Goal: Task Accomplishment & Management: Manage account settings

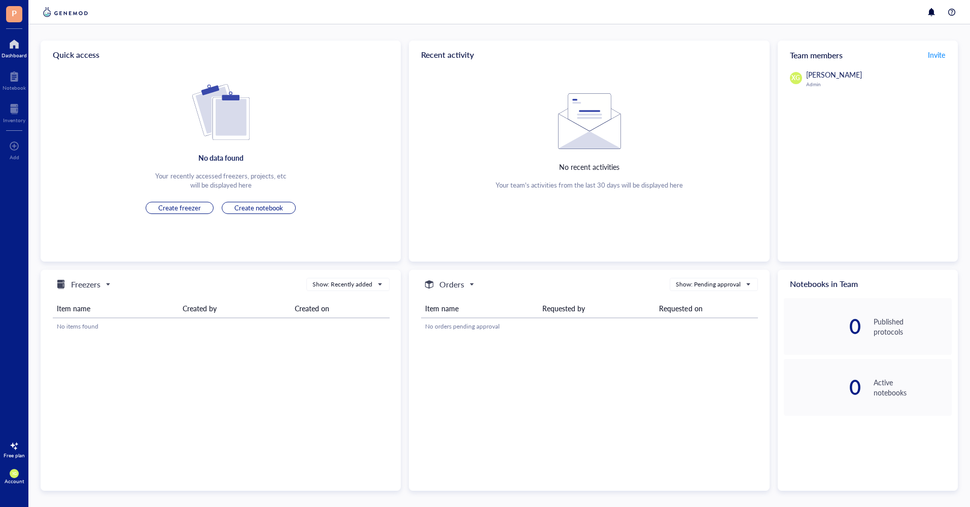
click at [107, 283] on span "Freezers" at bounding box center [82, 284] width 55 height 12
click at [93, 300] on h5 "Freezers" at bounding box center [83, 301] width 25 height 11
click at [332, 287] on div "Show: Recently added" at bounding box center [342, 284] width 60 height 9
click at [272, 306] on th "Created by" at bounding box center [234, 308] width 112 height 19
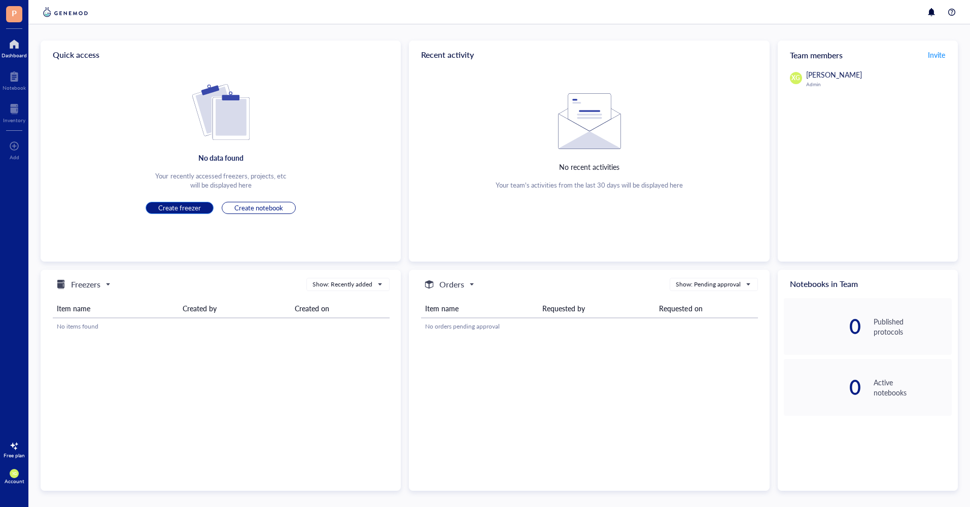
click at [199, 207] on span "Create freezer" at bounding box center [179, 207] width 43 height 9
click at [179, 206] on span "Create freezer" at bounding box center [179, 207] width 43 height 9
click at [175, 201] on div "No data found Your recently accessed freezers, projects, etc will be displayed …" at bounding box center [221, 149] width 360 height 130
click at [172, 212] on button "Create freezer" at bounding box center [180, 208] width 68 height 12
click at [172, 208] on span "Create freezer" at bounding box center [179, 207] width 43 height 9
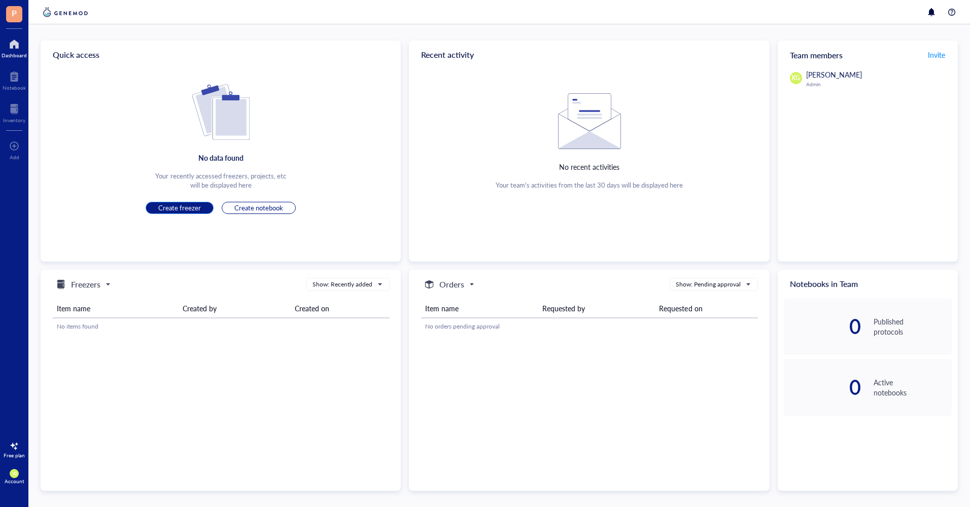
click at [172, 208] on span "Create freezer" at bounding box center [179, 207] width 43 height 9
click at [190, 207] on span "Create freezer" at bounding box center [179, 207] width 43 height 9
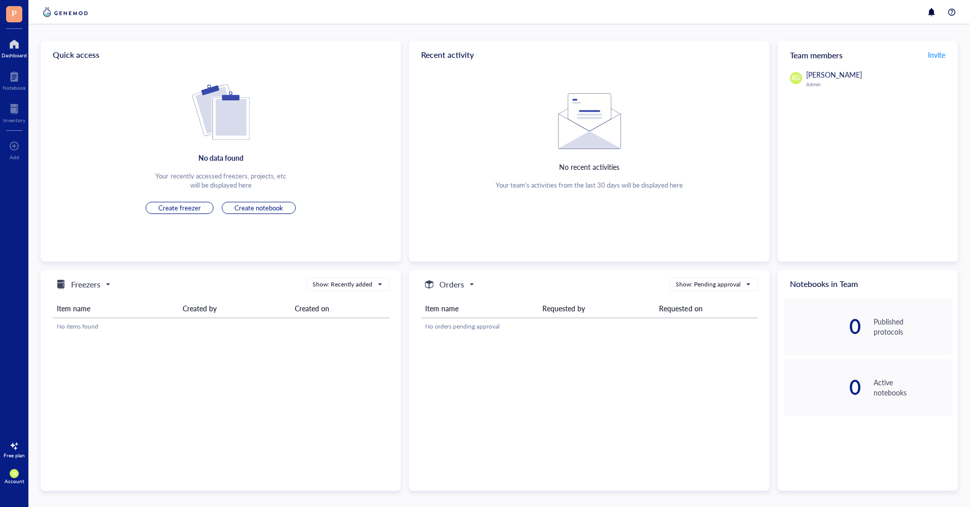
click at [16, 49] on div at bounding box center [14, 44] width 25 height 16
click at [178, 207] on span "Create freezer" at bounding box center [179, 207] width 43 height 9
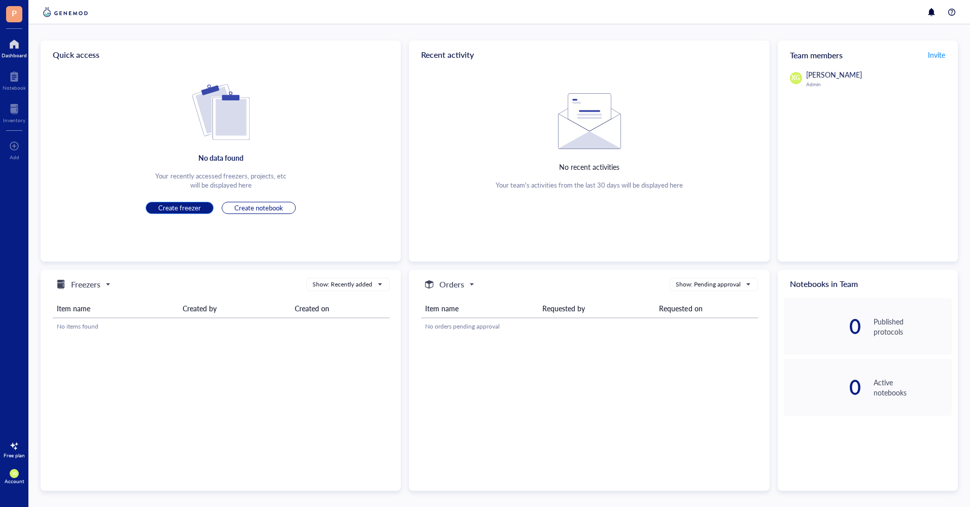
click at [178, 207] on span "Create freezer" at bounding box center [179, 207] width 43 height 9
click at [13, 50] on div at bounding box center [14, 44] width 25 height 16
click at [197, 208] on span "Create freezer" at bounding box center [179, 207] width 43 height 9
click at [183, 208] on span "Create freezer" at bounding box center [179, 207] width 43 height 9
click at [861, 329] on div "0 Published protocols" at bounding box center [867, 326] width 168 height 57
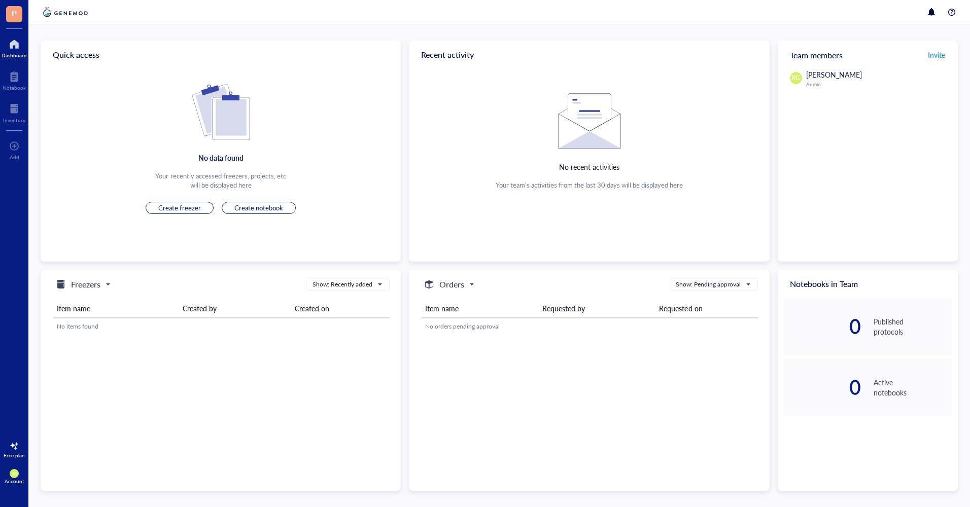
click at [859, 394] on div "0 Active notebooks" at bounding box center [867, 387] width 168 height 57
click at [880, 394] on div "Active notebooks" at bounding box center [912, 387] width 78 height 20
click at [218, 153] on div "No data found" at bounding box center [220, 157] width 45 height 11
click at [174, 205] on span "Create freezer" at bounding box center [179, 207] width 43 height 9
click at [171, 209] on span "Create freezer" at bounding box center [179, 207] width 43 height 9
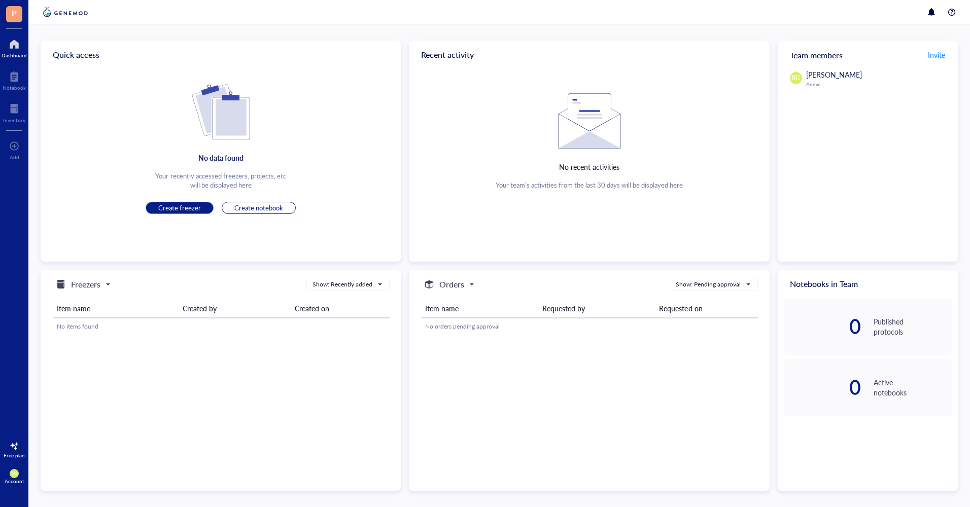
click at [171, 209] on span "Create freezer" at bounding box center [179, 207] width 43 height 9
click at [19, 49] on div at bounding box center [14, 44] width 25 height 16
click at [53, 51] on div "Quick access" at bounding box center [221, 55] width 360 height 28
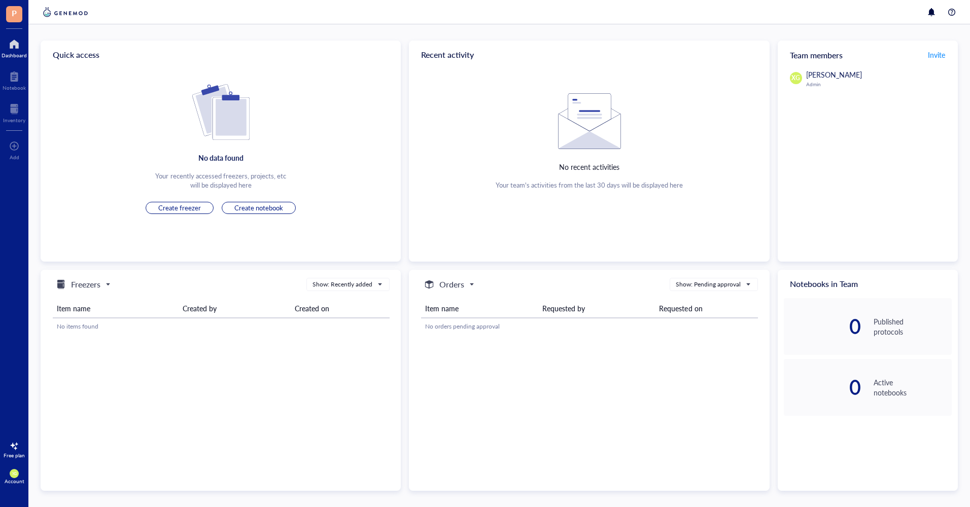
click at [63, 56] on div "Quick access" at bounding box center [221, 55] width 360 height 28
click at [100, 285] on h5 "Freezers" at bounding box center [85, 284] width 29 height 12
click at [93, 314] on div "Orders" at bounding box center [84, 317] width 58 height 12
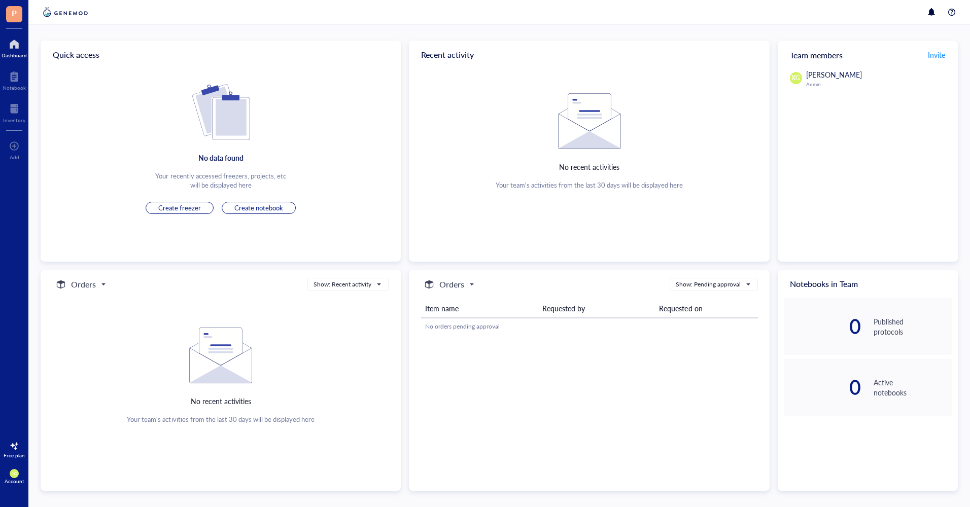
click at [15, 10] on span "P" at bounding box center [14, 13] width 5 height 13
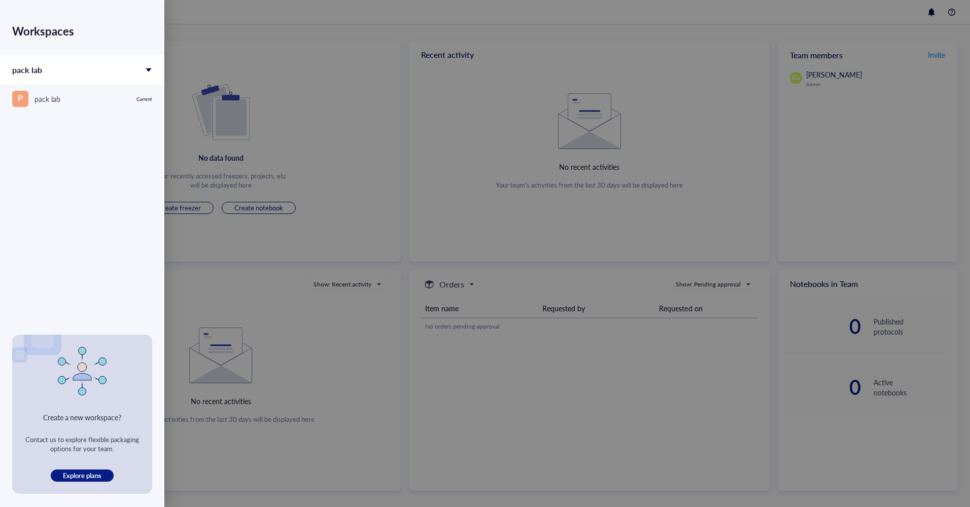
click at [93, 69] on div "pack lab" at bounding box center [82, 69] width 164 height 29
click at [39, 102] on div "pack lab" at bounding box center [47, 98] width 26 height 11
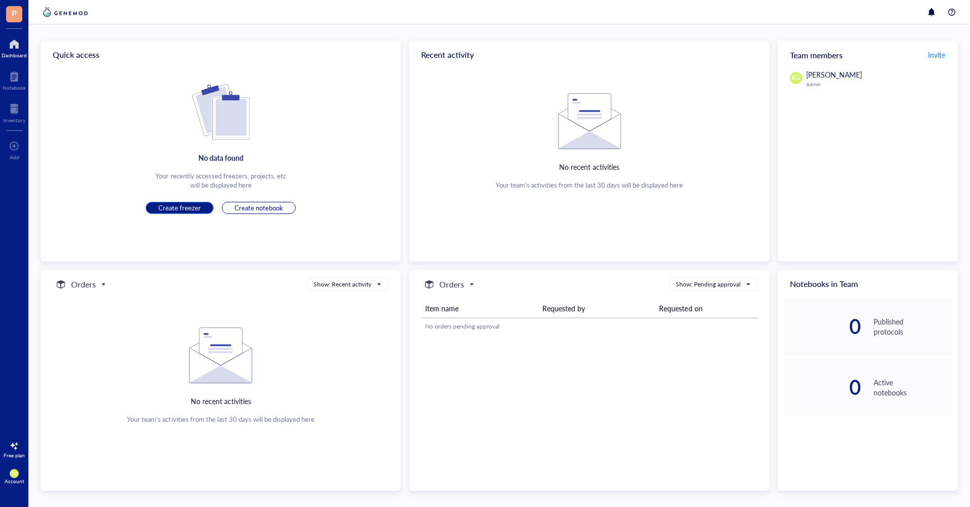
click at [178, 206] on span "Create freezer" at bounding box center [179, 207] width 43 height 9
click at [181, 204] on span "Create freezer" at bounding box center [179, 207] width 43 height 9
click at [181, 203] on span "Create freezer" at bounding box center [179, 207] width 43 height 9
click at [15, 453] on div at bounding box center [14, 446] width 16 height 16
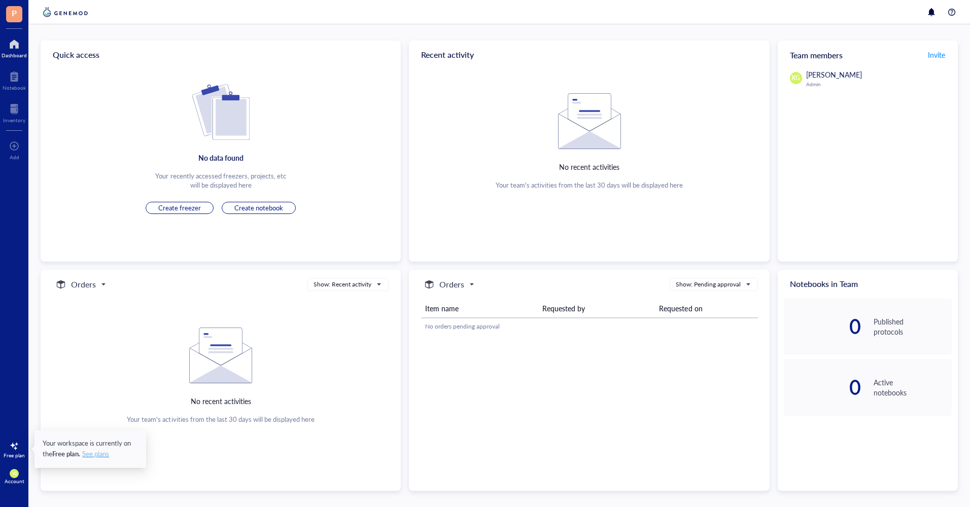
click at [95, 455] on span "See plans" at bounding box center [95, 453] width 27 height 9
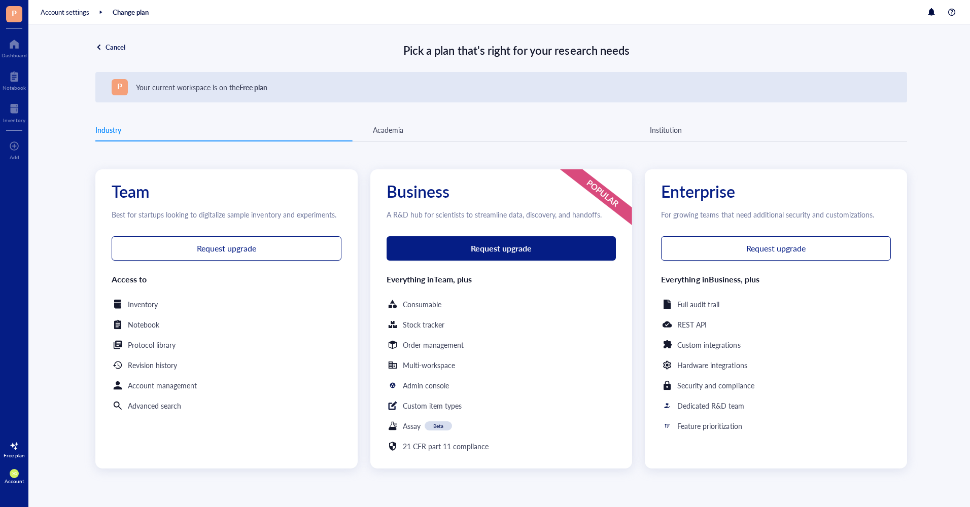
click at [115, 47] on div "Cancel" at bounding box center [115, 47] width 20 height 9
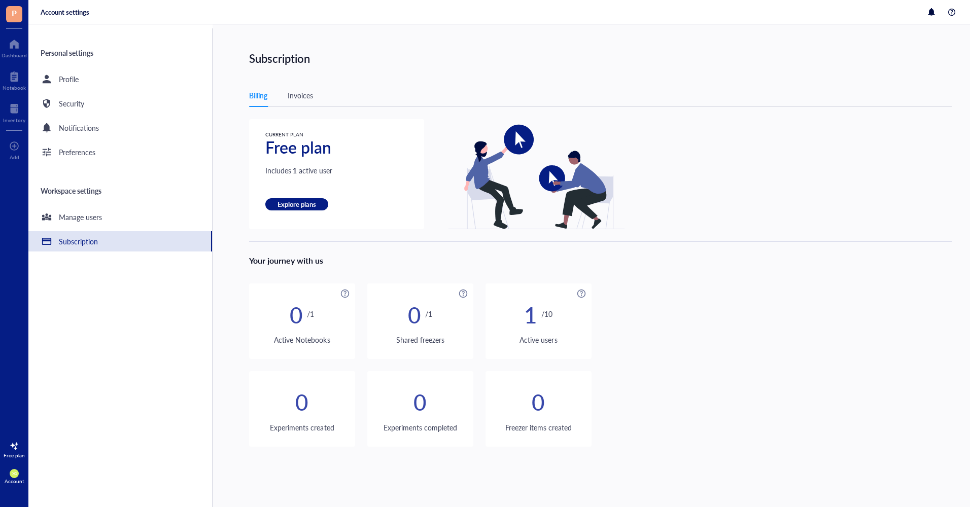
click at [83, 244] on div "Subscription" at bounding box center [78, 241] width 39 height 11
click at [288, 202] on span "Explore plans" at bounding box center [296, 204] width 39 height 9
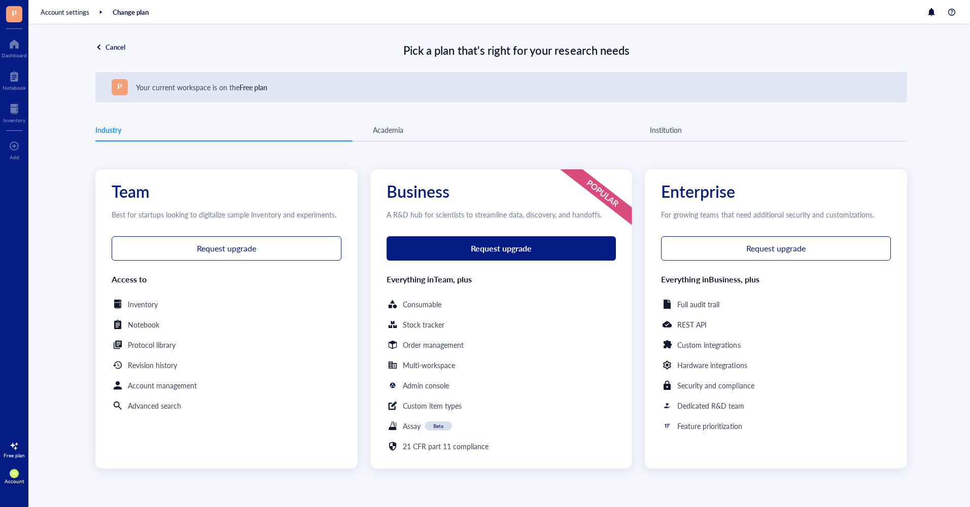
click at [105, 49] on div "Cancel" at bounding box center [115, 47] width 20 height 9
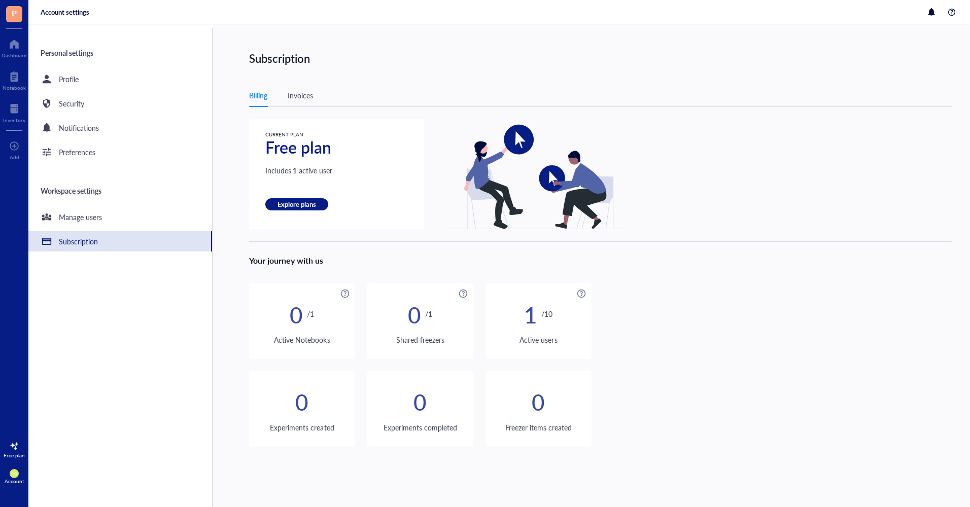
click at [303, 97] on div "Invoices" at bounding box center [300, 95] width 25 height 11
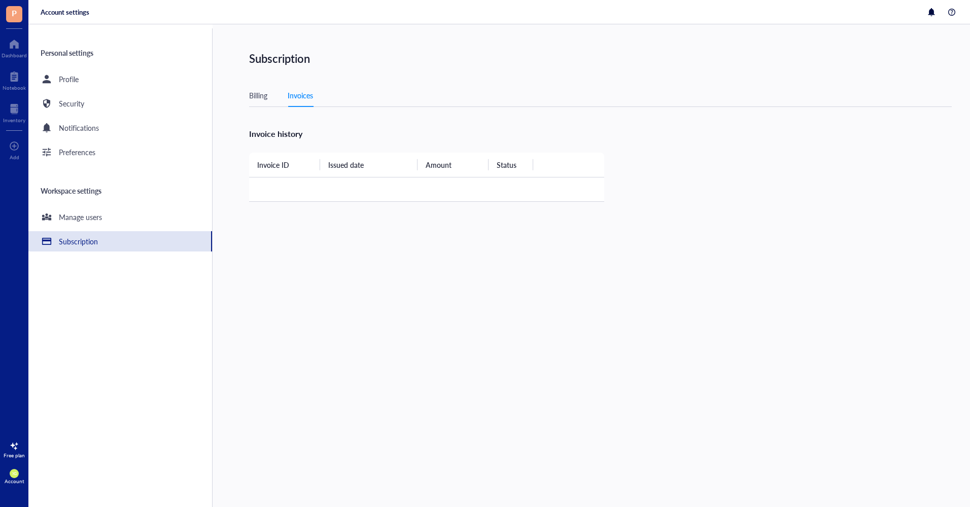
click at [257, 96] on div "Billing" at bounding box center [258, 95] width 18 height 11
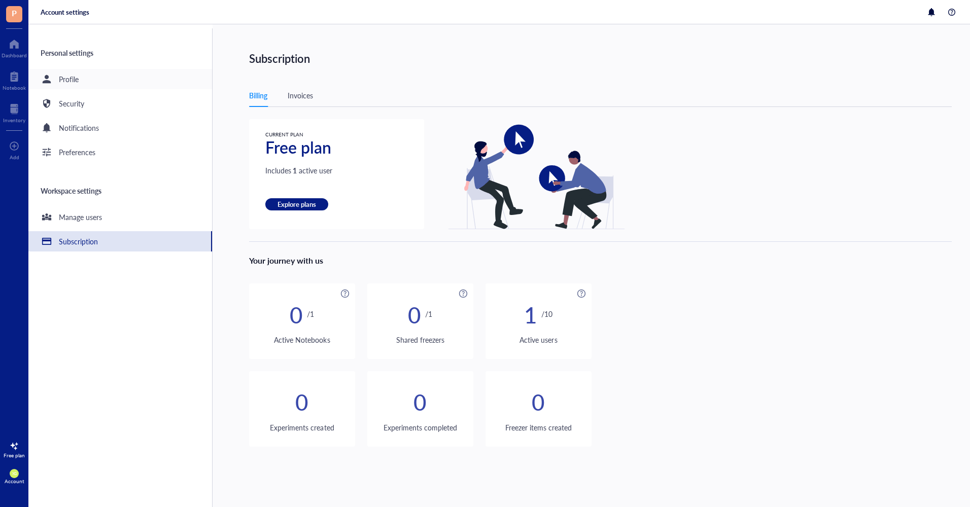
click at [70, 81] on div "Profile" at bounding box center [69, 79] width 20 height 11
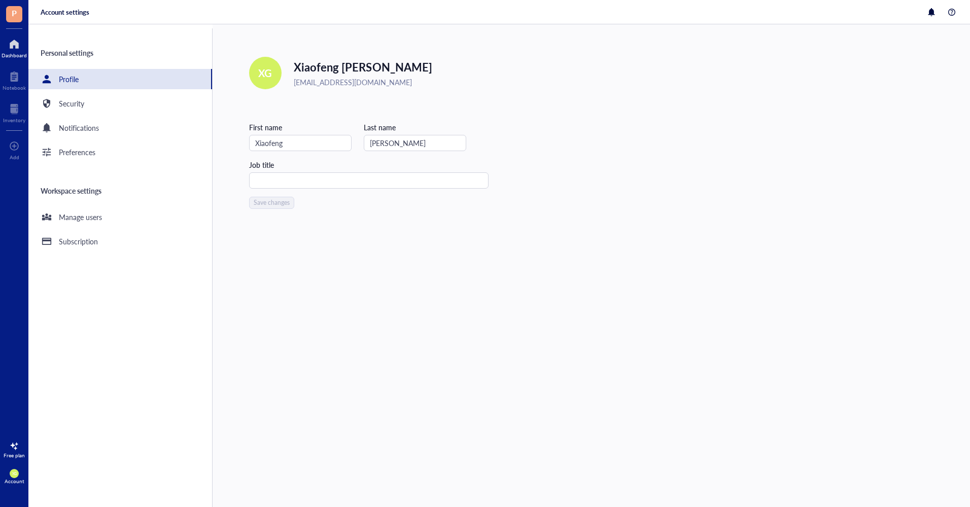
click at [15, 48] on div at bounding box center [14, 44] width 25 height 16
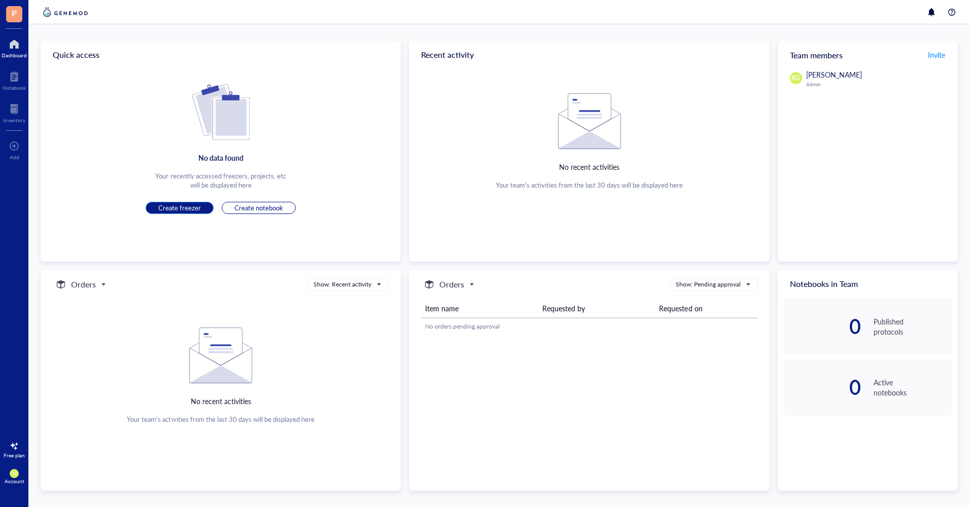
click at [166, 208] on span "Create freezer" at bounding box center [179, 207] width 43 height 9
drag, startPoint x: 166, startPoint y: 208, endPoint x: 162, endPoint y: 213, distance: 6.1
click at [162, 213] on button "Create freezer" at bounding box center [180, 208] width 68 height 12
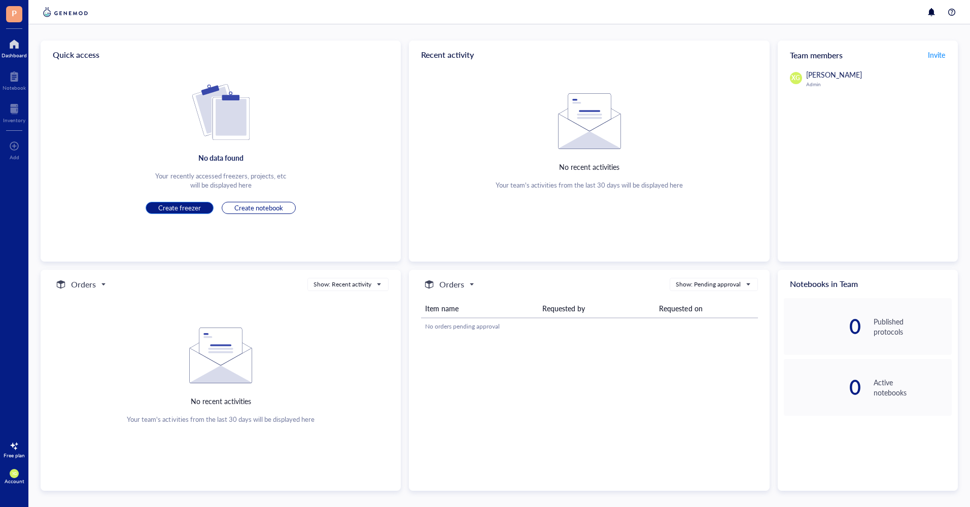
click at [162, 213] on button "Create freezer" at bounding box center [180, 208] width 68 height 12
click at [184, 209] on span "Create freezer" at bounding box center [179, 207] width 43 height 9
click at [172, 206] on span "Create freezer" at bounding box center [179, 207] width 43 height 9
click at [70, 15] on img at bounding box center [66, 12] width 50 height 12
click at [59, 15] on img at bounding box center [66, 12] width 50 height 12
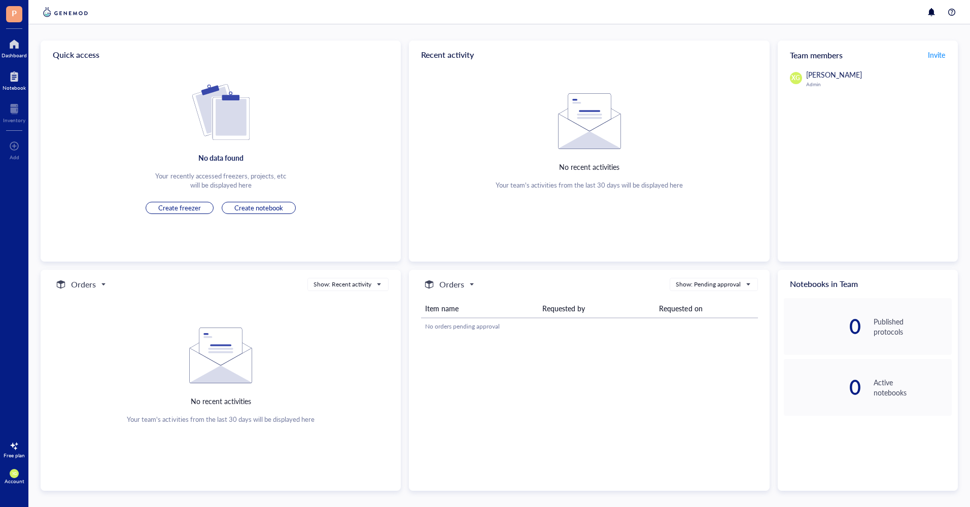
click at [14, 77] on div at bounding box center [14, 76] width 23 height 16
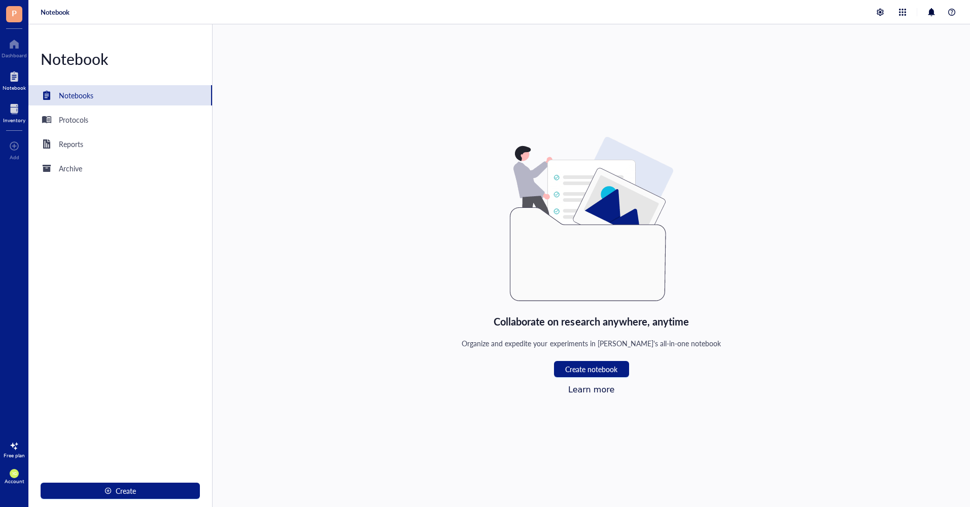
click at [11, 114] on div at bounding box center [14, 109] width 22 height 16
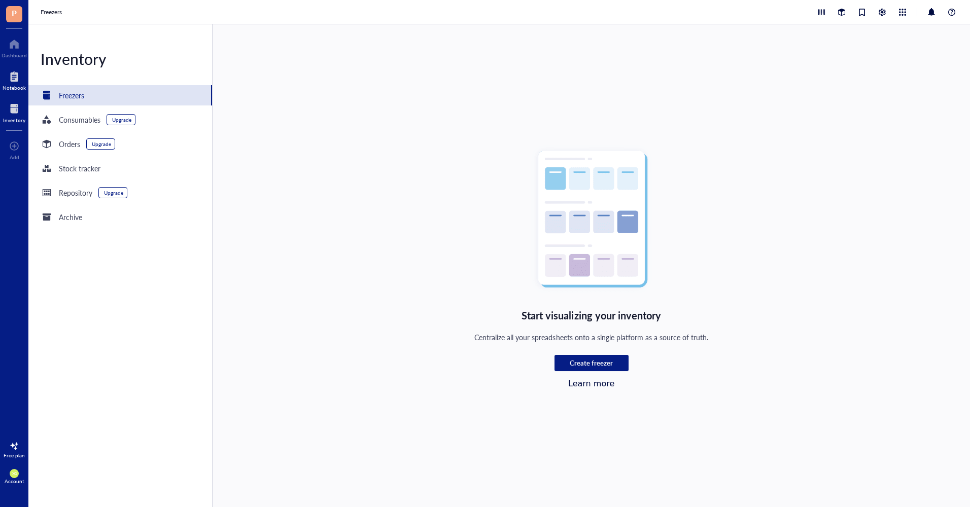
click at [17, 84] on div at bounding box center [14, 76] width 23 height 16
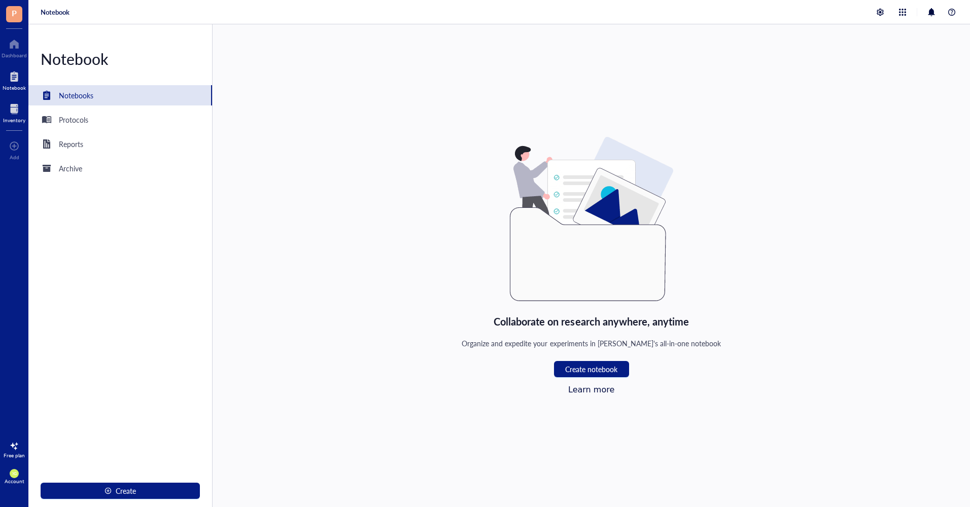
click at [12, 114] on div at bounding box center [14, 109] width 22 height 16
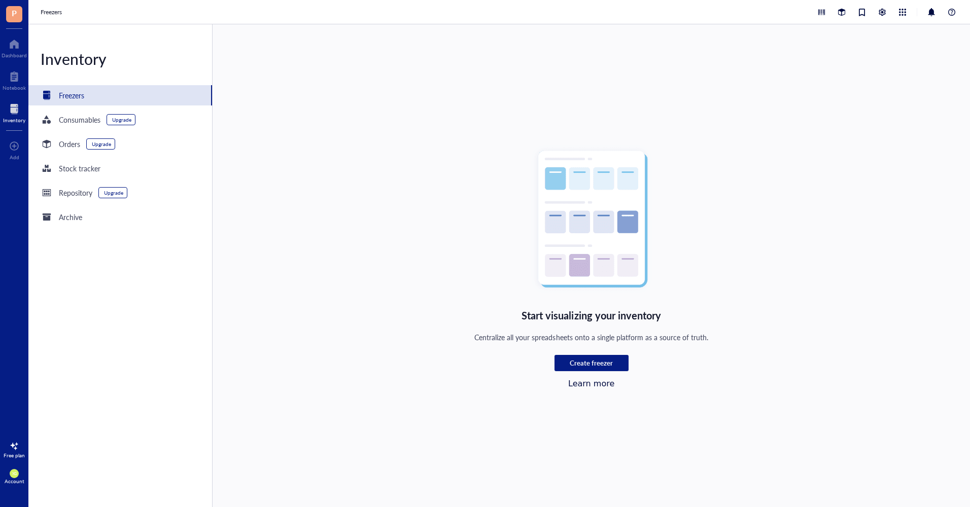
click at [70, 96] on div "Freezers" at bounding box center [71, 95] width 25 height 11
click at [584, 365] on span "Create freezer" at bounding box center [590, 362] width 43 height 9
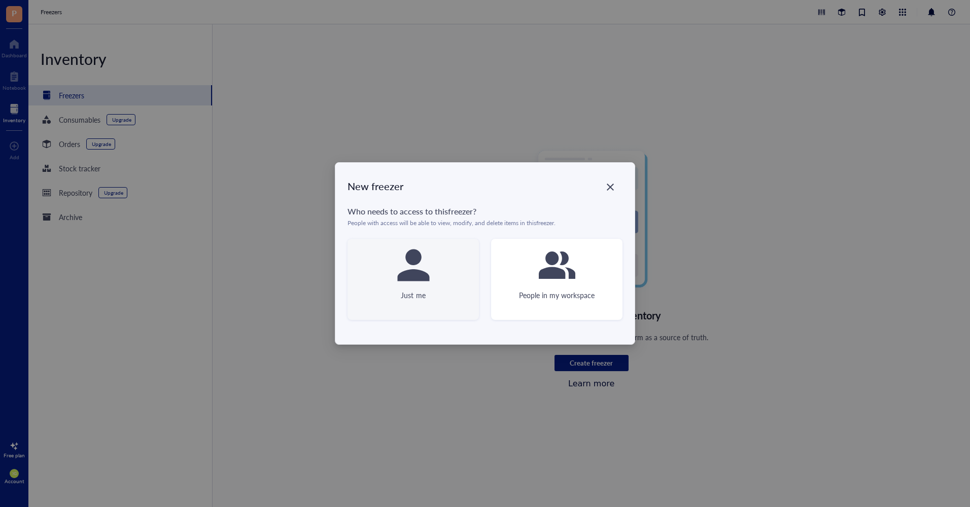
click at [465, 281] on div "Just me" at bounding box center [412, 279] width 131 height 81
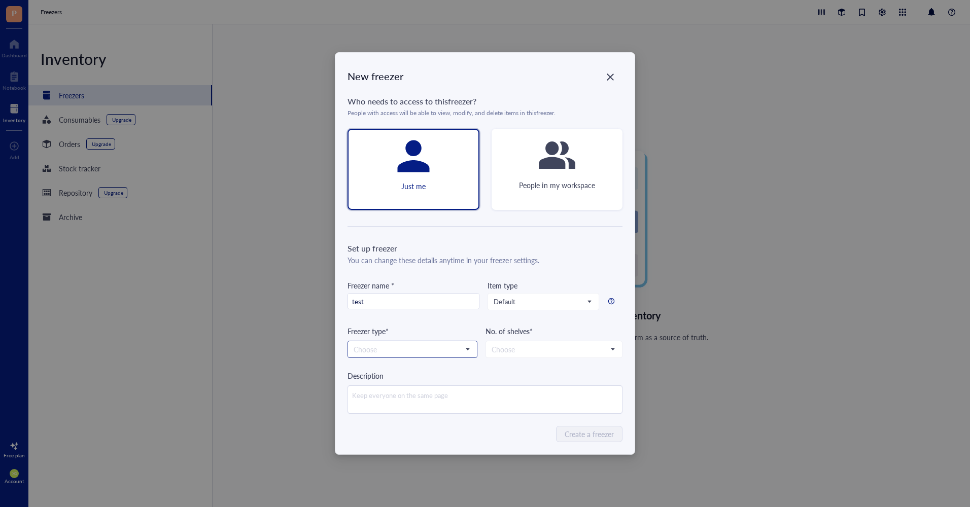
type input "test"
click at [407, 352] on input "search" at bounding box center [407, 349] width 109 height 15
click at [397, 364] on div "-80 °C" at bounding box center [412, 367] width 117 height 11
click at [512, 351] on input "search" at bounding box center [549, 349] width 116 height 15
click at [504, 430] on div "5" at bounding box center [554, 432] width 124 height 11
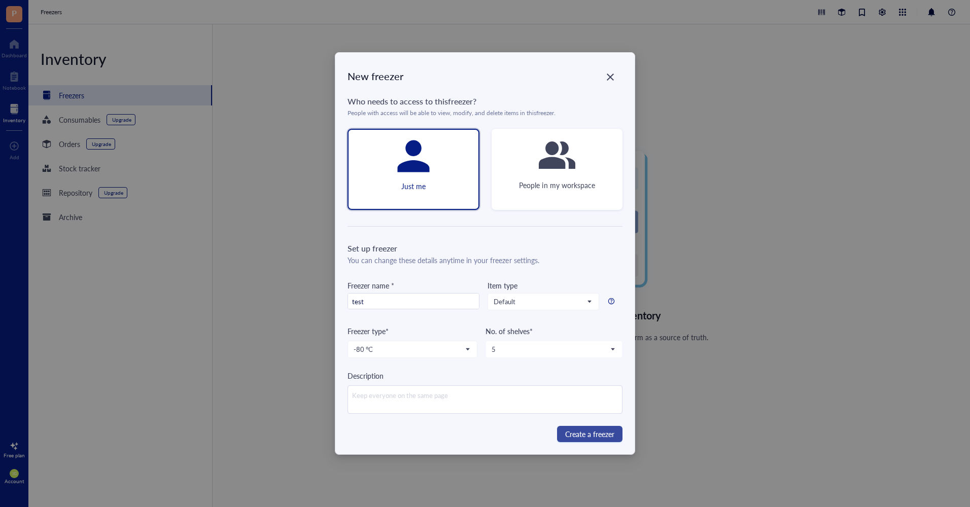
click at [576, 434] on span "Create a freezer" at bounding box center [589, 433] width 49 height 11
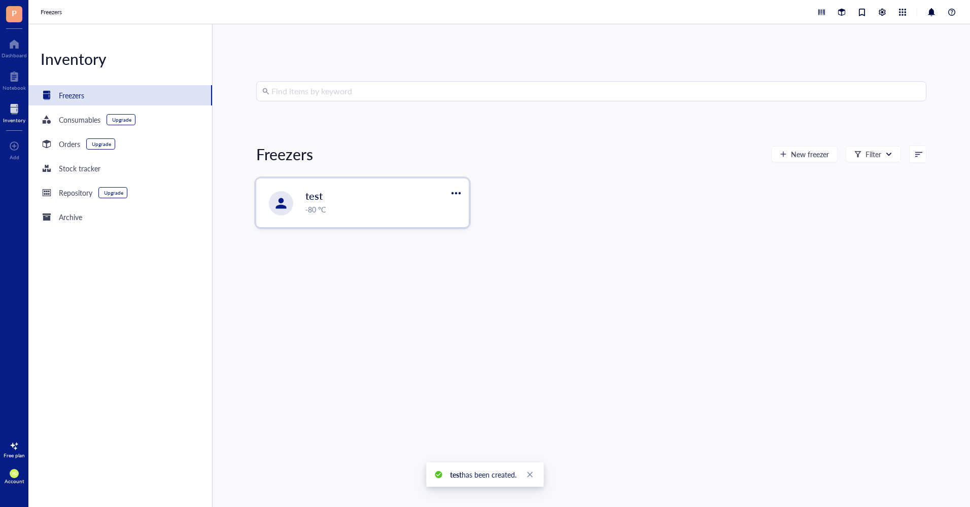
click at [371, 214] on div "-80 °C" at bounding box center [383, 209] width 157 height 11
click at [796, 158] on span "New freezer" at bounding box center [810, 154] width 38 height 8
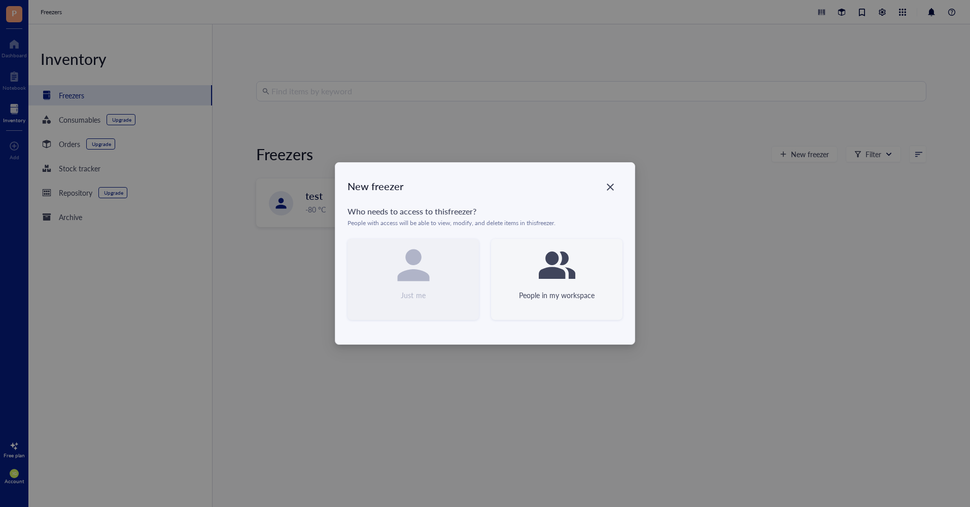
click at [518, 263] on div "People in my workspace" at bounding box center [556, 279] width 131 height 81
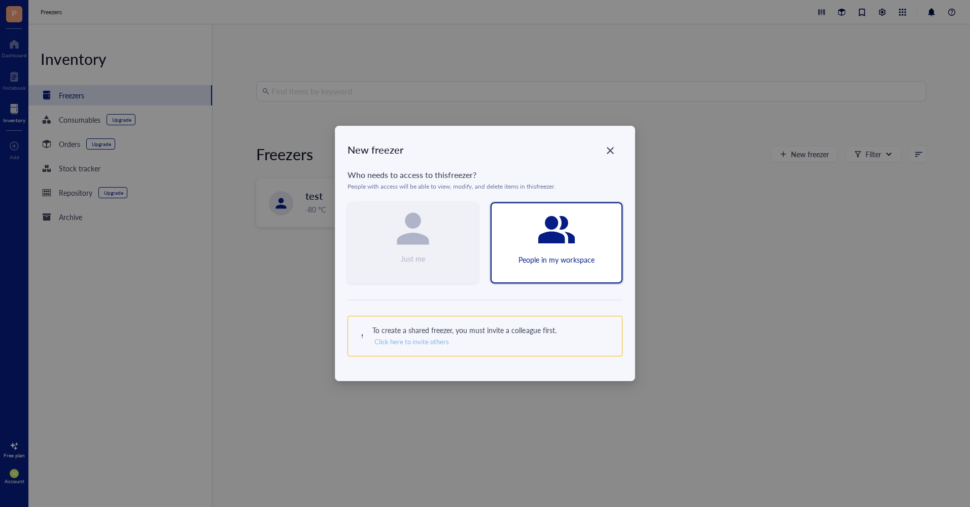
click at [434, 344] on span "Click here to invite others" at bounding box center [411, 341] width 75 height 9
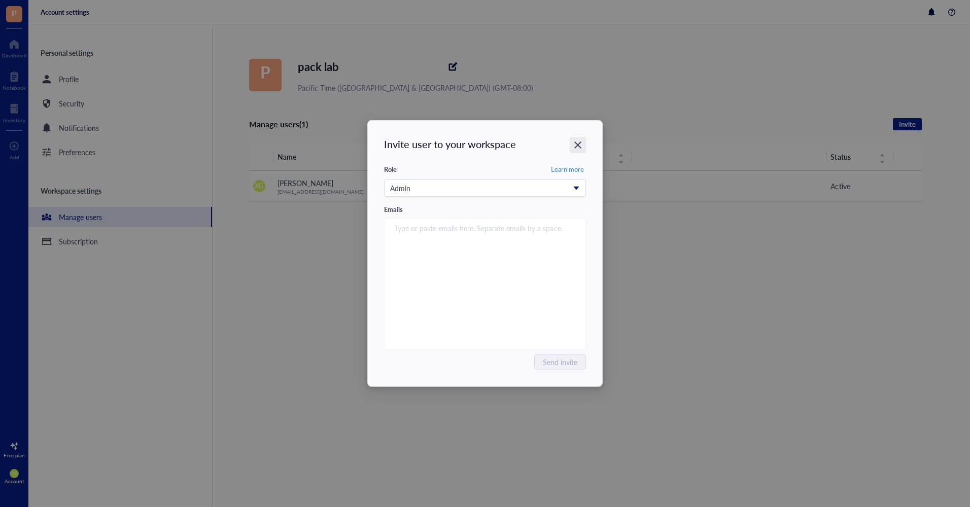
click at [578, 150] on icon "Close" at bounding box center [578, 145] width 10 height 10
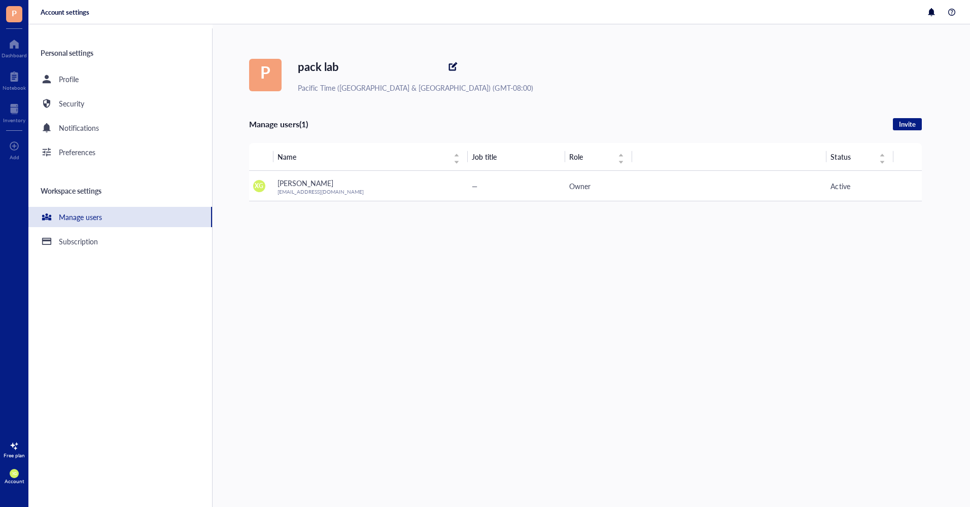
click at [568, 99] on div "P pack lab Pacific Time (US & Canada) (GMT-08:00) Manage users (1) Invite Name …" at bounding box center [609, 265] width 721 height 483
click at [90, 81] on div "Profile" at bounding box center [120, 79] width 184 height 20
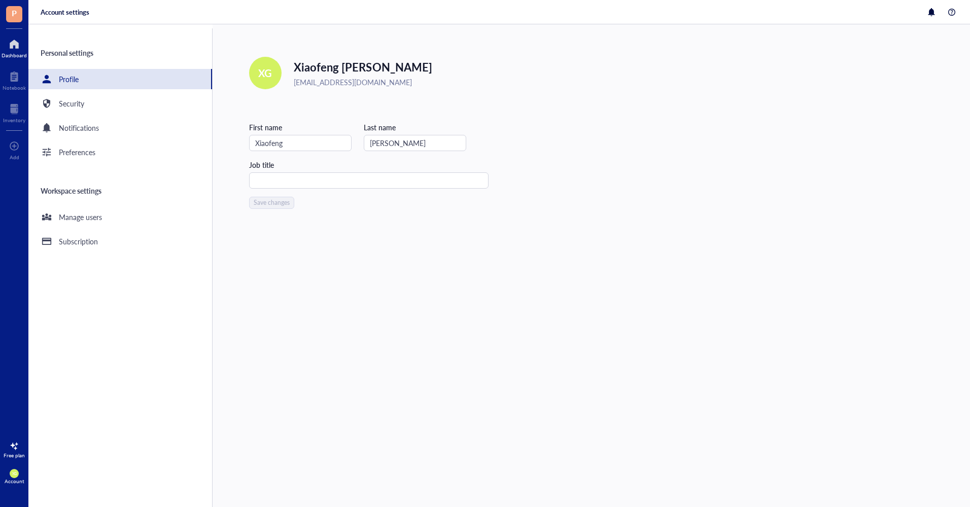
click at [18, 47] on div at bounding box center [14, 44] width 25 height 16
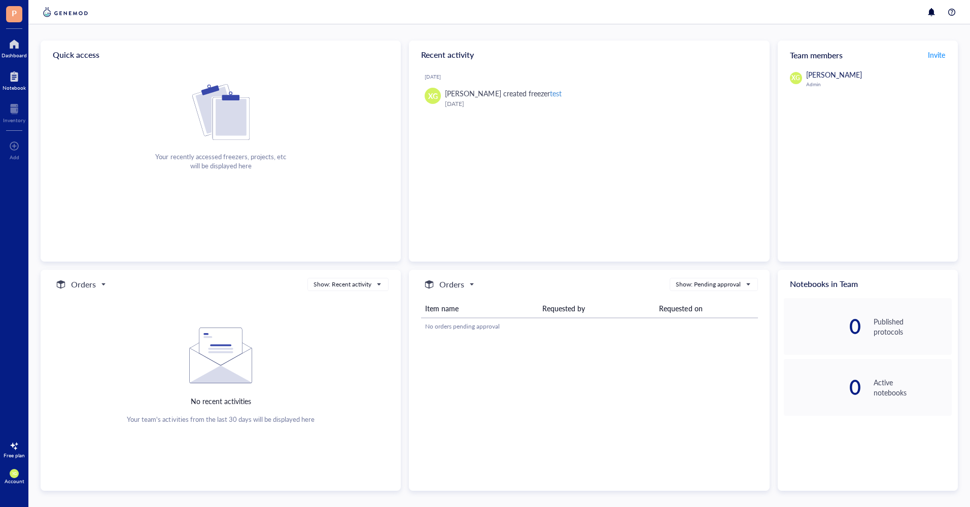
click at [15, 82] on div at bounding box center [14, 76] width 23 height 16
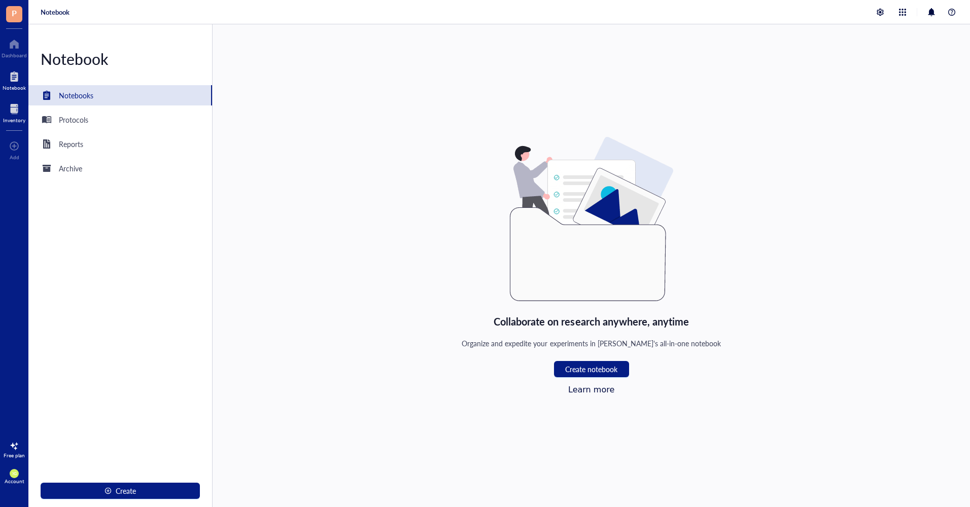
click at [16, 115] on div at bounding box center [14, 109] width 22 height 16
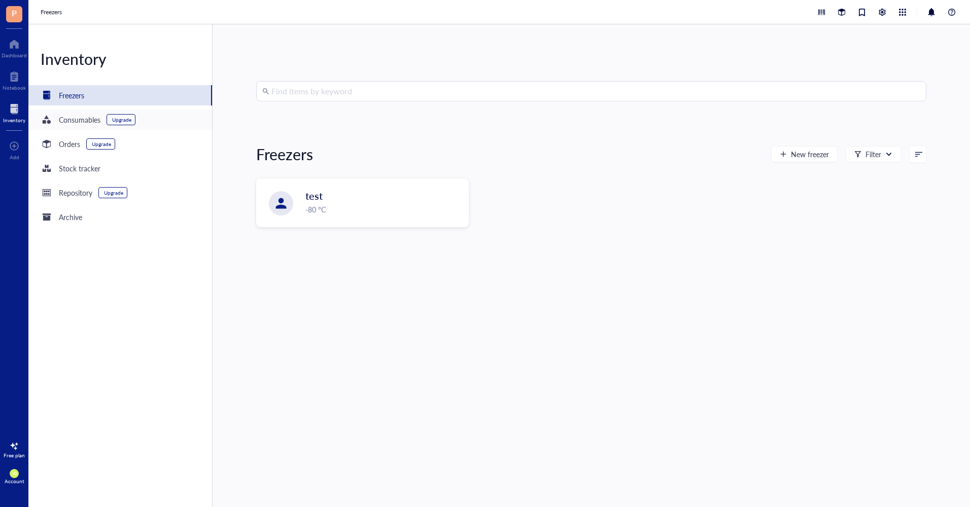
click at [83, 120] on div "Consumables" at bounding box center [80, 119] width 42 height 11
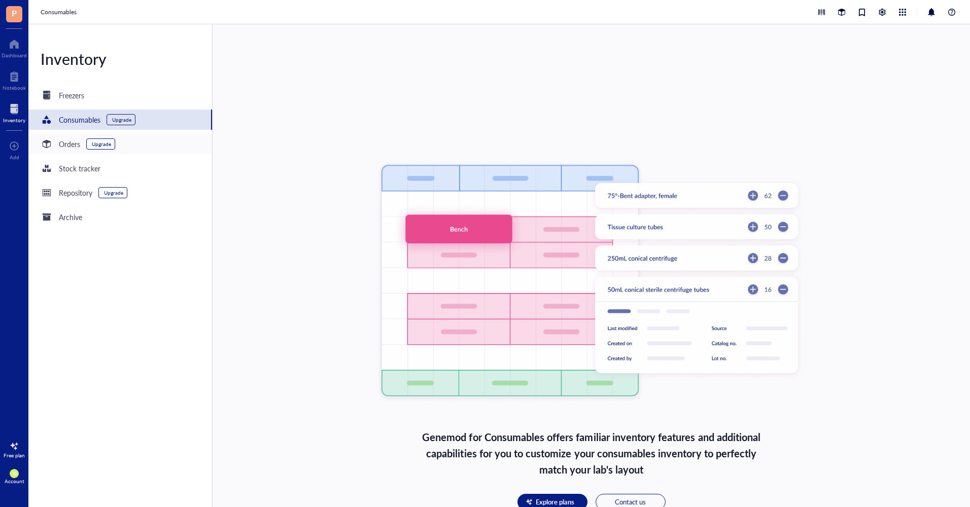
click at [77, 139] on div "Orders" at bounding box center [69, 143] width 21 height 11
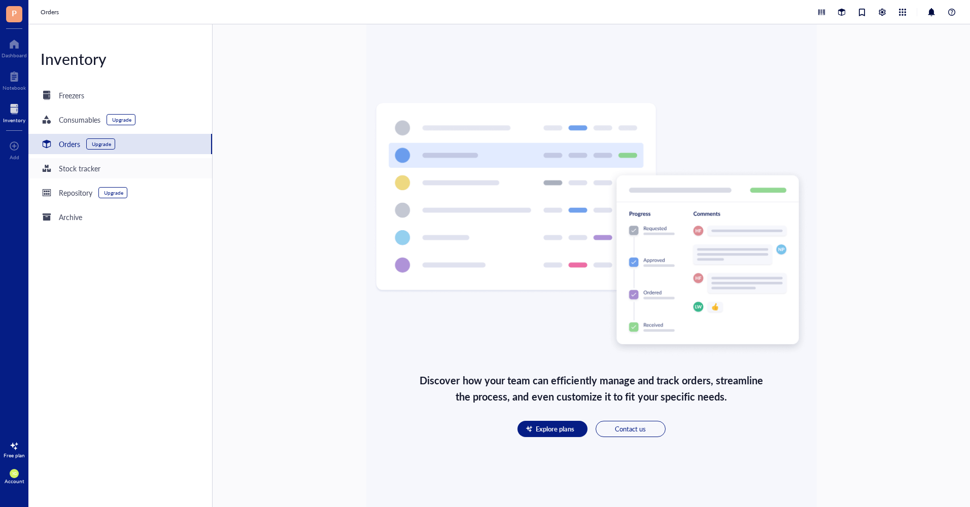
click at [67, 171] on div "Stock tracker" at bounding box center [80, 168] width 42 height 11
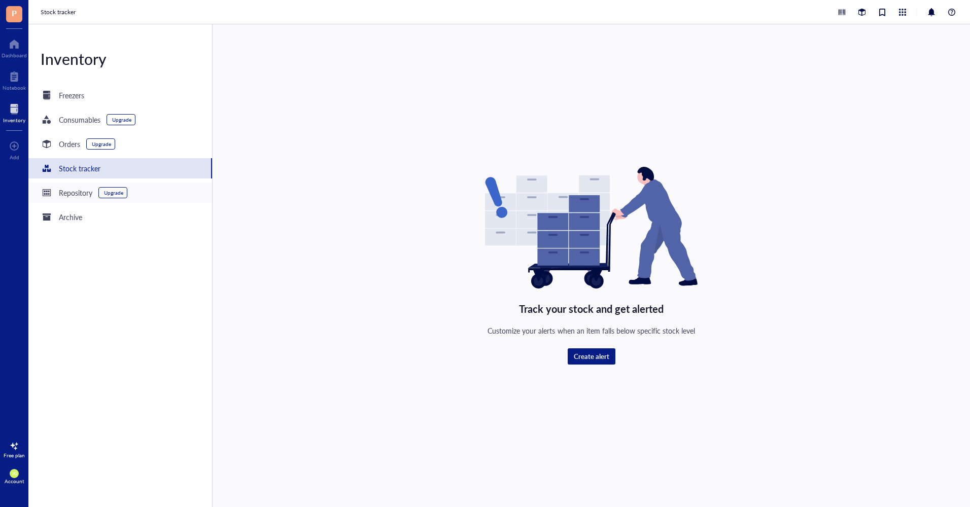
click at [77, 197] on div "Repository" at bounding box center [75, 192] width 33 height 11
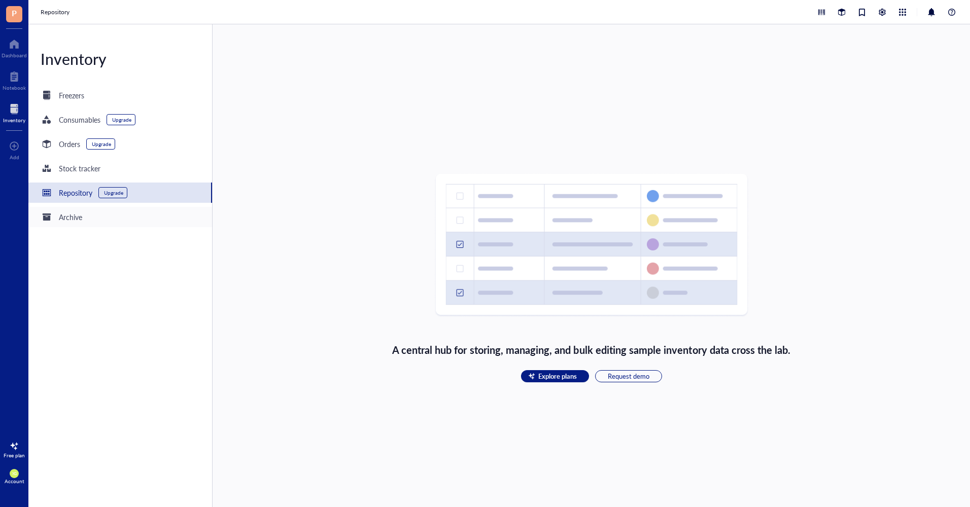
click at [76, 217] on div "Archive" at bounding box center [70, 216] width 23 height 11
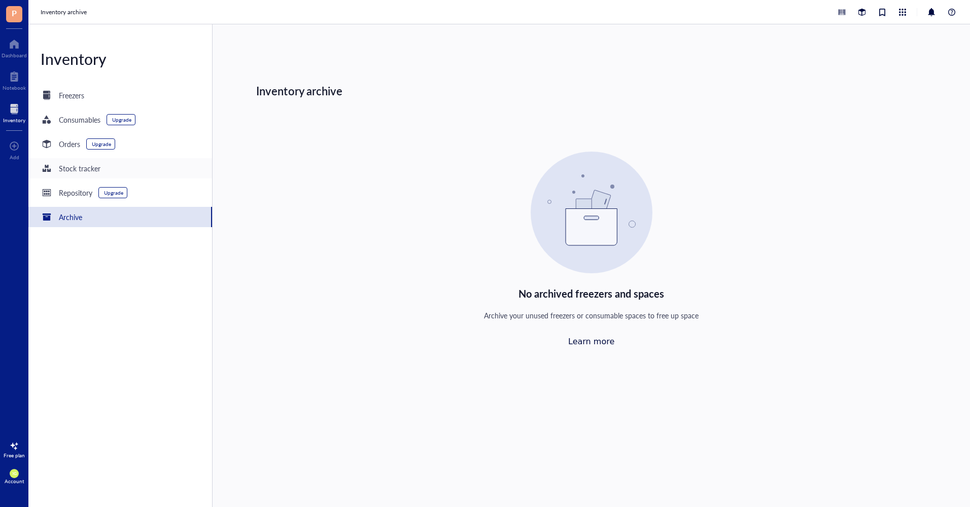
click at [75, 168] on div "Stock tracker" at bounding box center [80, 168] width 42 height 11
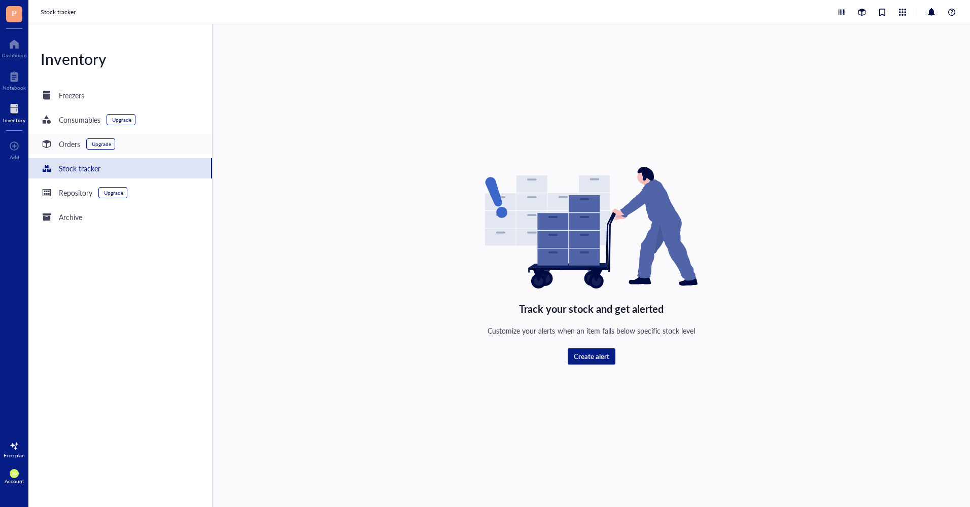
click at [70, 143] on div "Orders" at bounding box center [69, 143] width 21 height 11
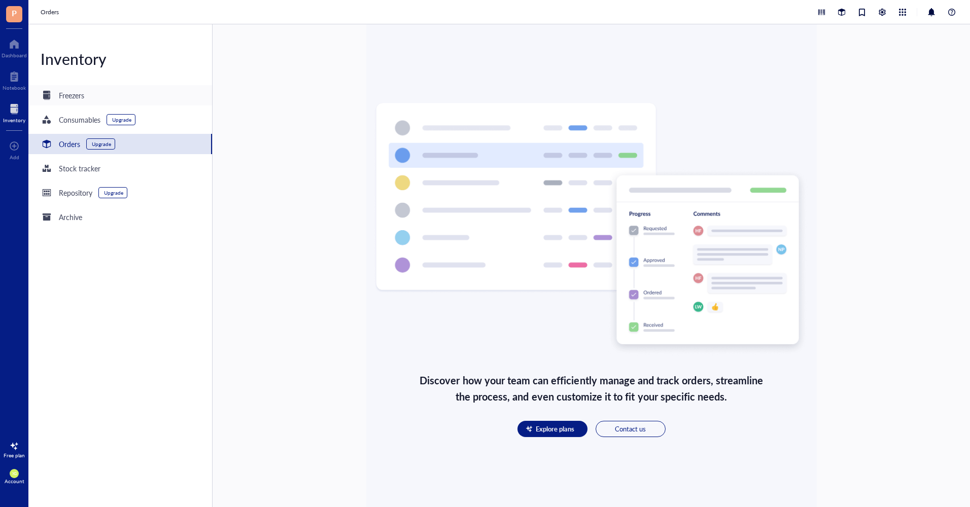
click at [69, 93] on div "Freezers" at bounding box center [71, 95] width 25 height 11
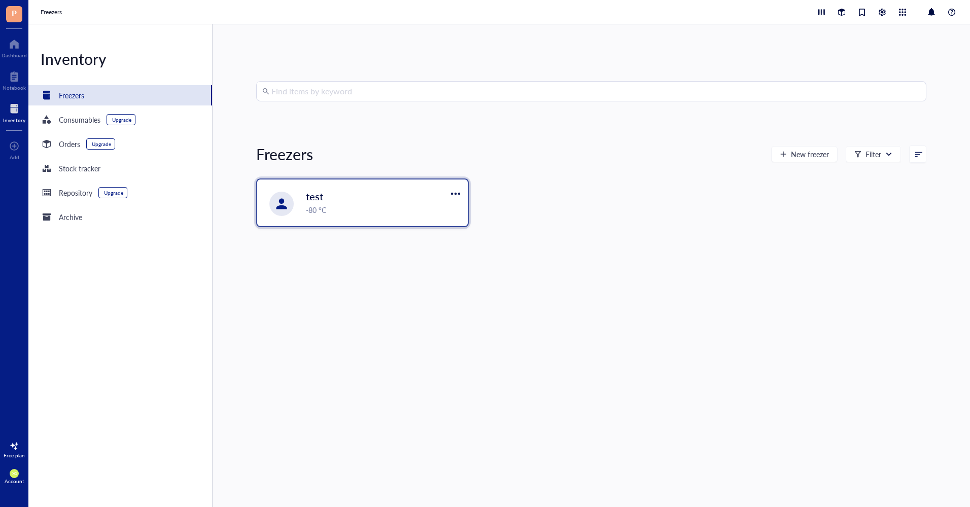
click at [319, 194] on span "test" at bounding box center [314, 196] width 17 height 14
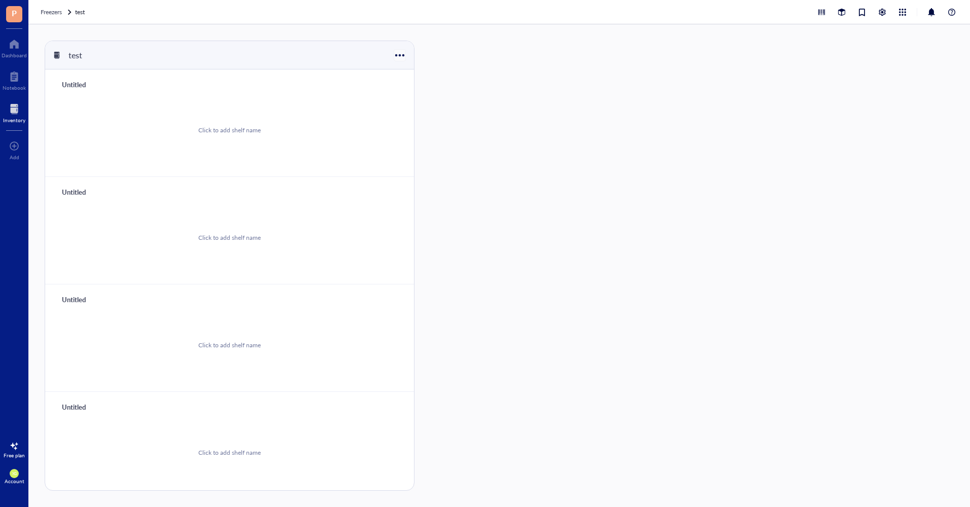
click at [399, 55] on div at bounding box center [399, 55] width 15 height 15
click at [352, 129] on div "Click to add shelf name" at bounding box center [229, 130] width 344 height 77
click at [238, 131] on div "Click to add shelf name" at bounding box center [229, 130] width 62 height 9
type input "shelf1"
click at [134, 140] on div "Click to add shelf name" at bounding box center [229, 130] width 344 height 77
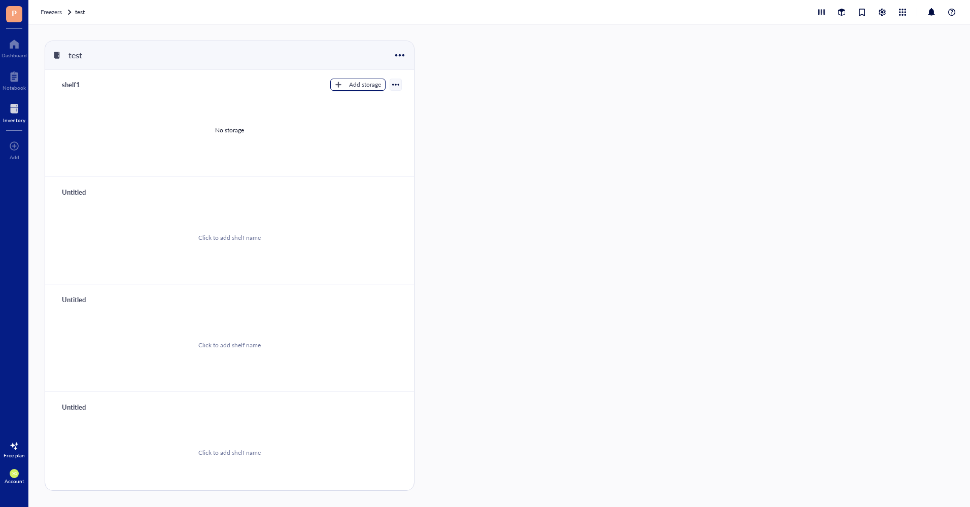
click at [343, 86] on button "Add storage" at bounding box center [357, 85] width 55 height 12
click at [339, 102] on span "Rack" at bounding box center [363, 101] width 58 height 11
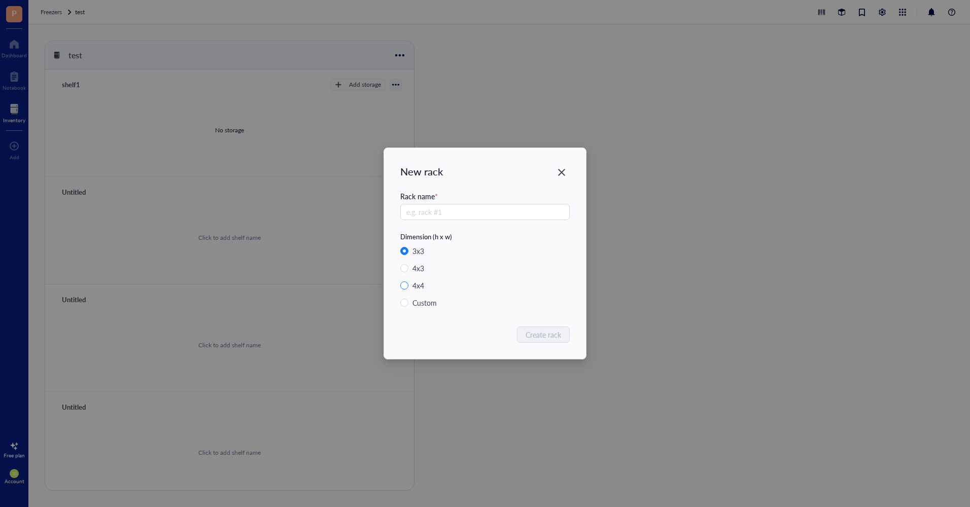
click at [423, 284] on div "4 x 4" at bounding box center [418, 285] width 12 height 11
click at [408, 284] on input "4 x 4" at bounding box center [404, 285] width 8 height 8
radio input "true"
radio input "false"
click at [430, 206] on input "text" at bounding box center [484, 212] width 169 height 16
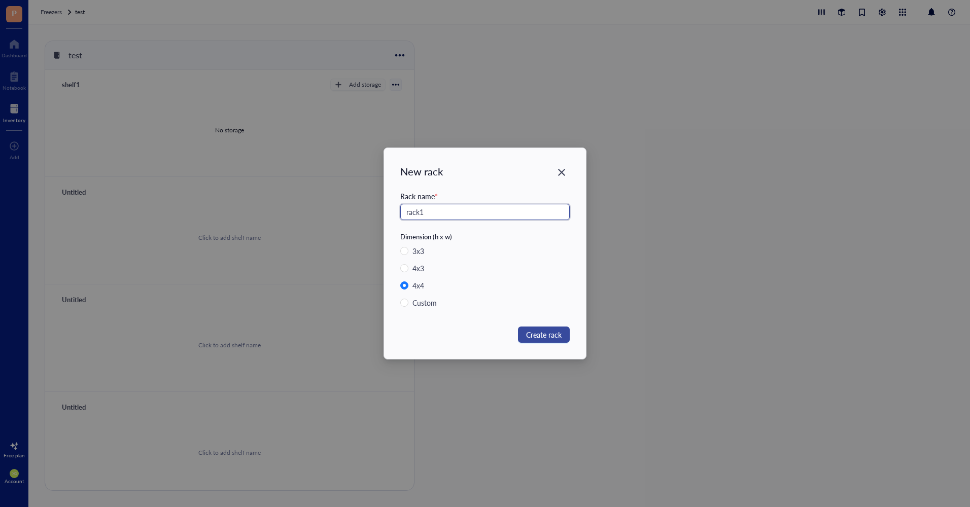
type input "rack1"
click at [552, 335] on span "Create rack" at bounding box center [543, 334] width 35 height 11
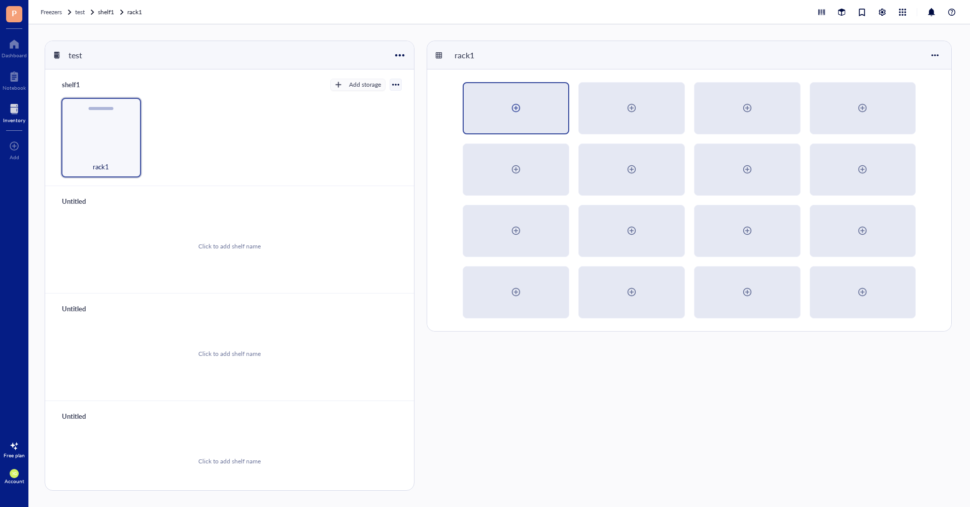
click at [514, 110] on div at bounding box center [516, 108] width 16 height 16
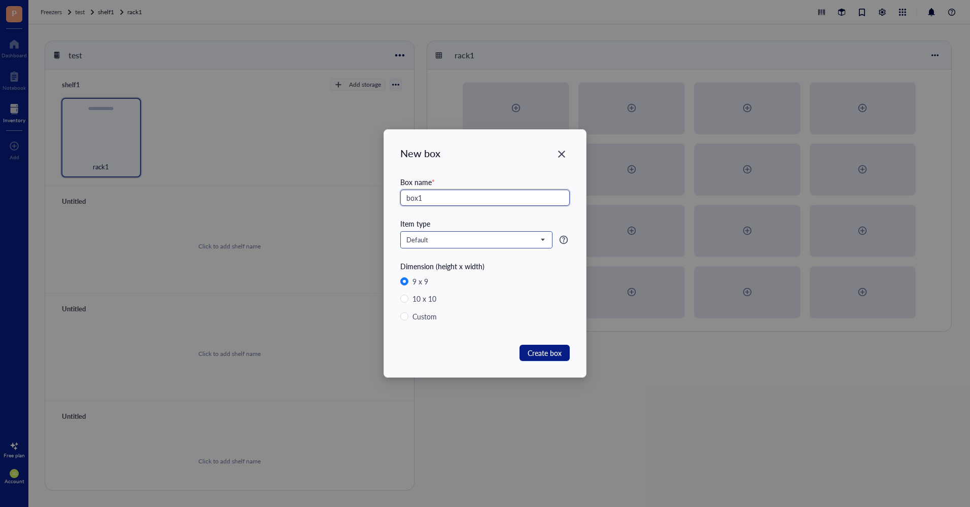
type input "box1"
click at [470, 245] on input "search" at bounding box center [471, 239] width 131 height 15
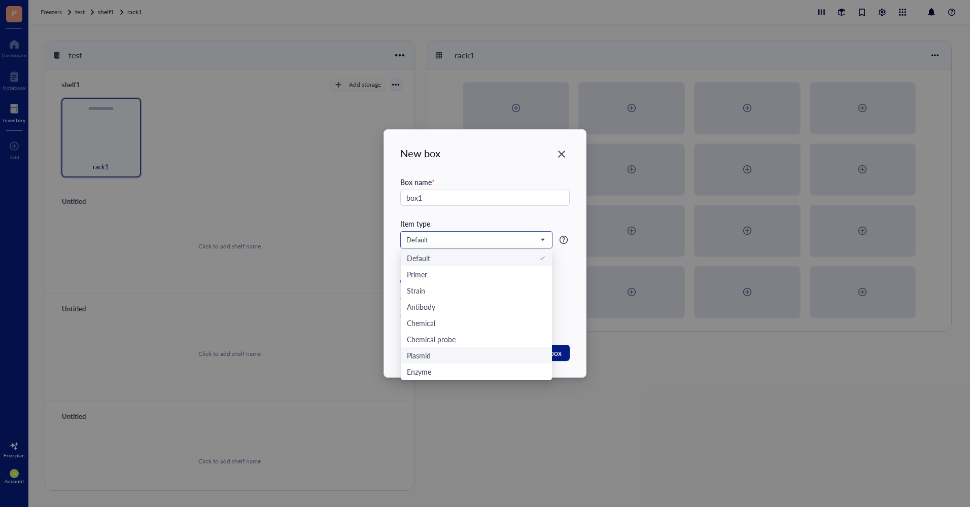
click at [459, 356] on div "Plasmid" at bounding box center [476, 355] width 139 height 11
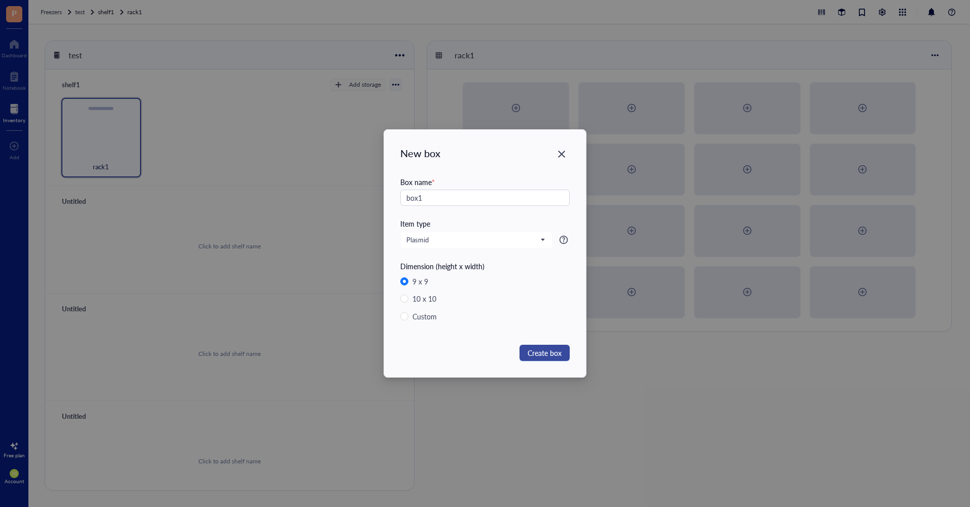
click at [539, 354] on span "Create box" at bounding box center [544, 352] width 34 height 11
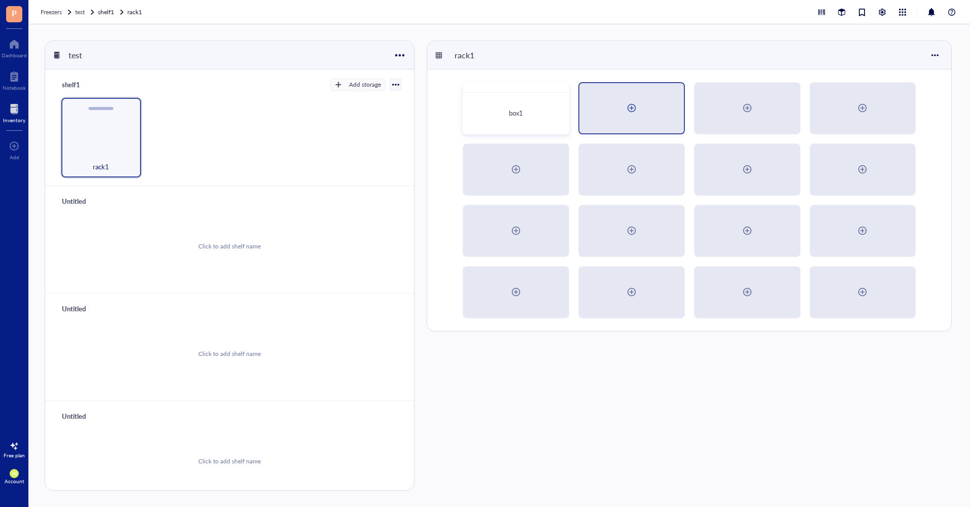
click at [633, 110] on div at bounding box center [631, 108] width 16 height 16
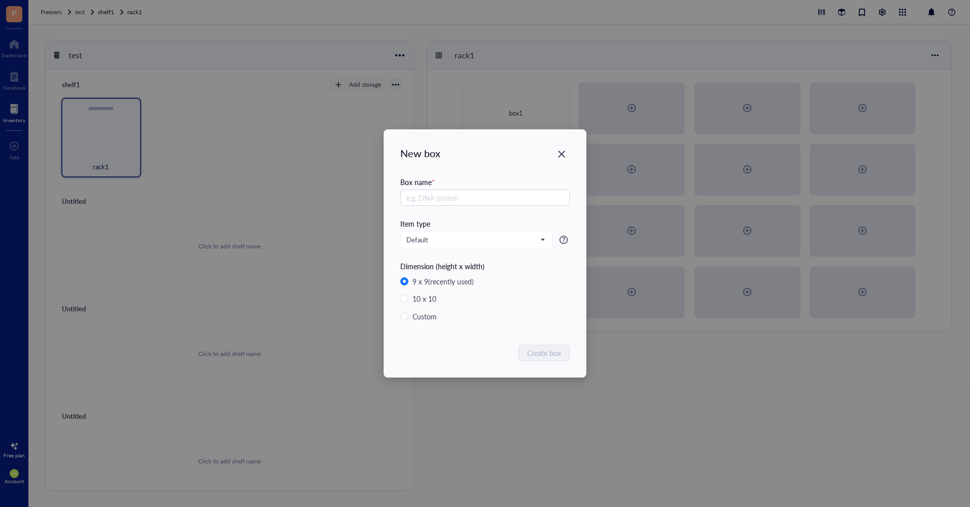
click at [642, 363] on div "New box Box name * Item type Default Dimension (height x width) 9 x 9 (recently…" at bounding box center [485, 253] width 970 height 507
click at [493, 197] on input "text" at bounding box center [484, 198] width 169 height 16
click at [562, 154] on icon "Close" at bounding box center [561, 154] width 7 height 7
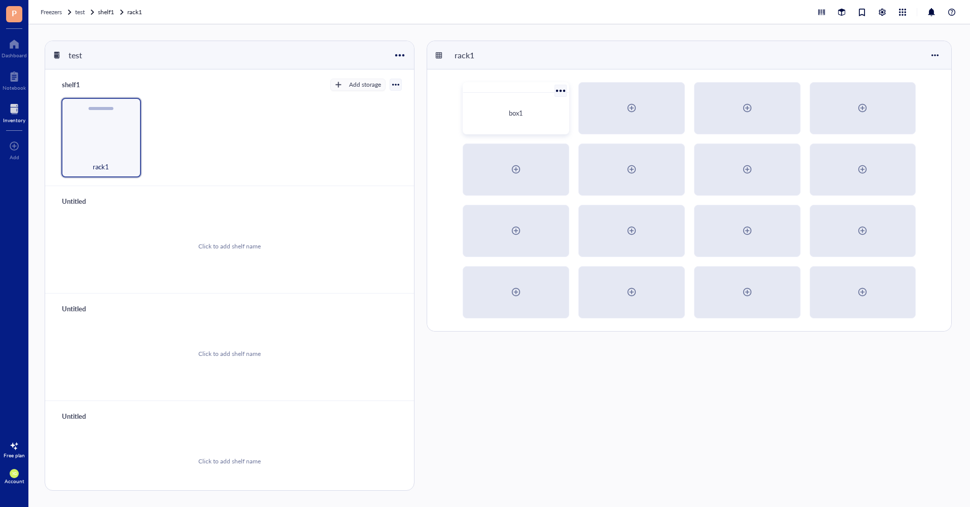
click at [519, 114] on span "box1" at bounding box center [516, 113] width 14 height 10
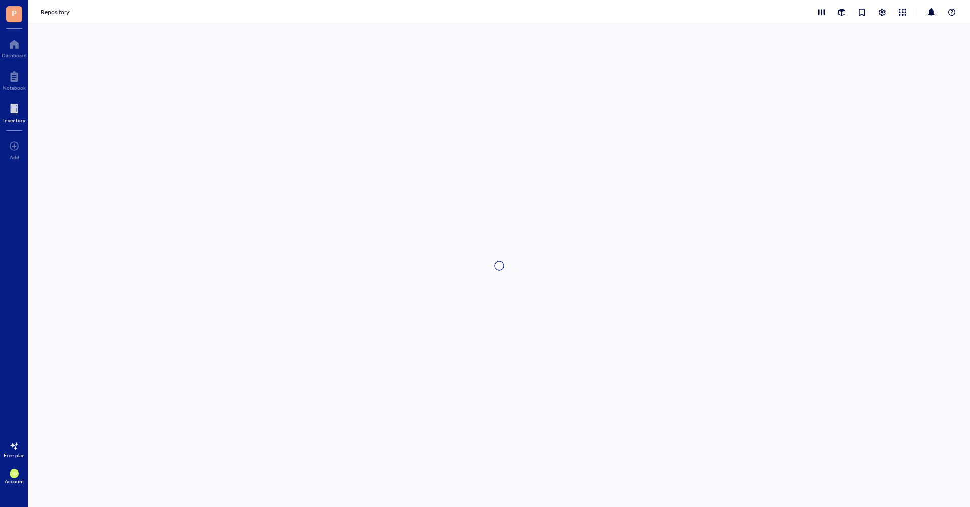
type textarea "Keep everyone on the same page…"
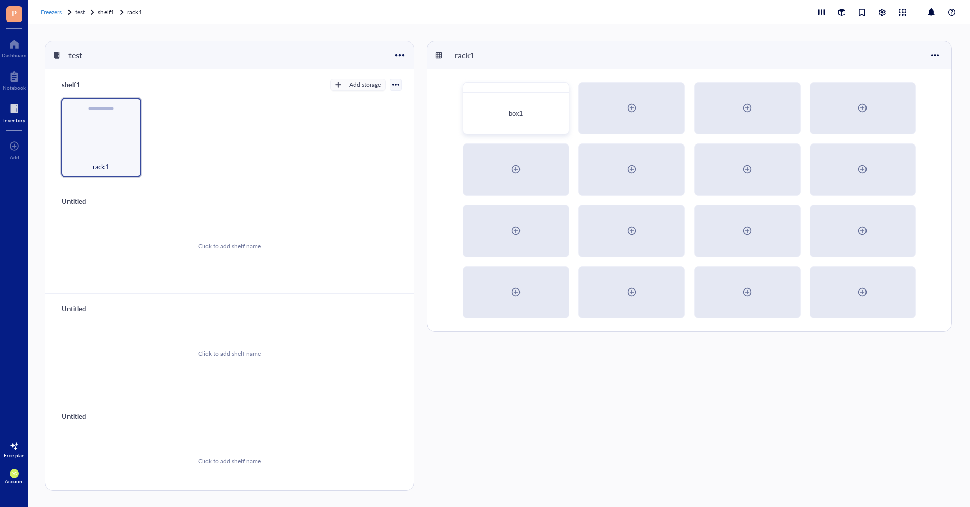
click at [56, 14] on span "Freezers" at bounding box center [51, 12] width 21 height 9
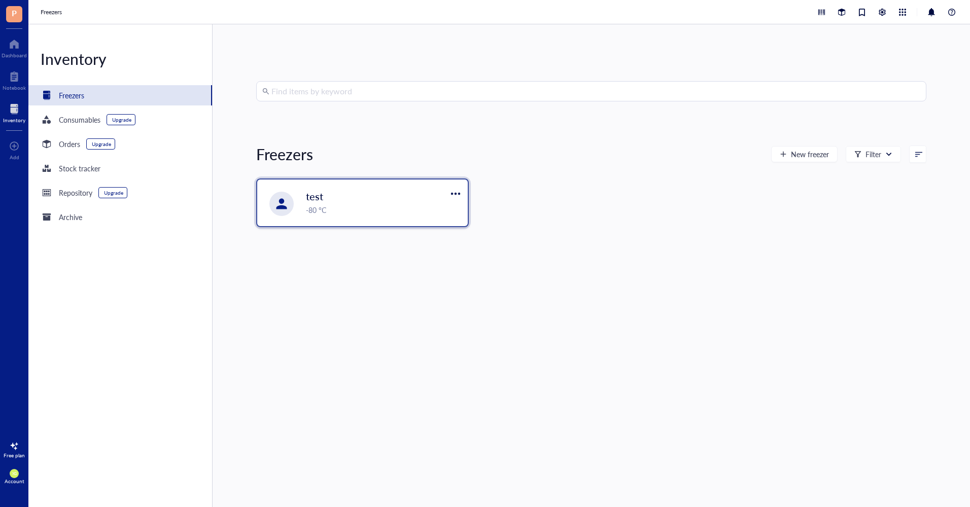
click at [356, 211] on div "-80 °C" at bounding box center [384, 209] width 156 height 11
click at [10, 13] on span "P" at bounding box center [14, 14] width 16 height 16
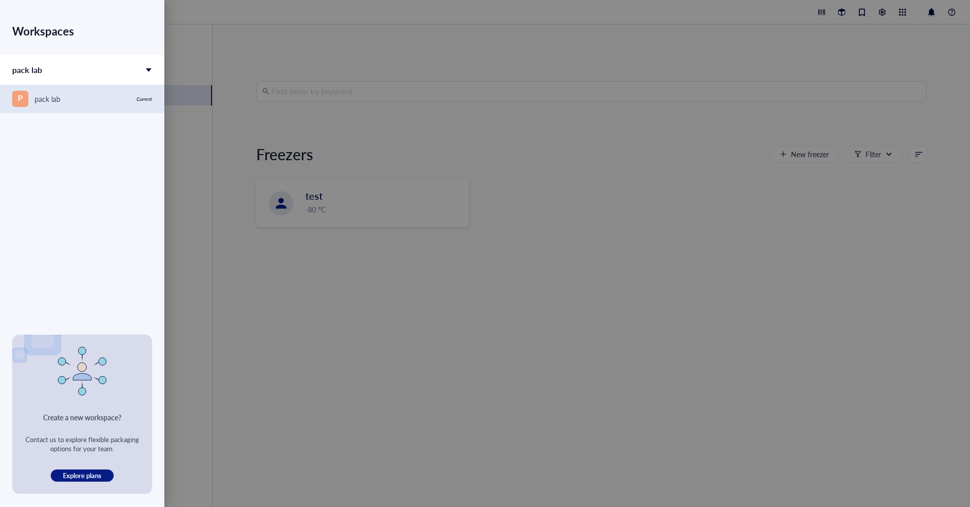
click at [25, 100] on span "P" at bounding box center [20, 99] width 16 height 16
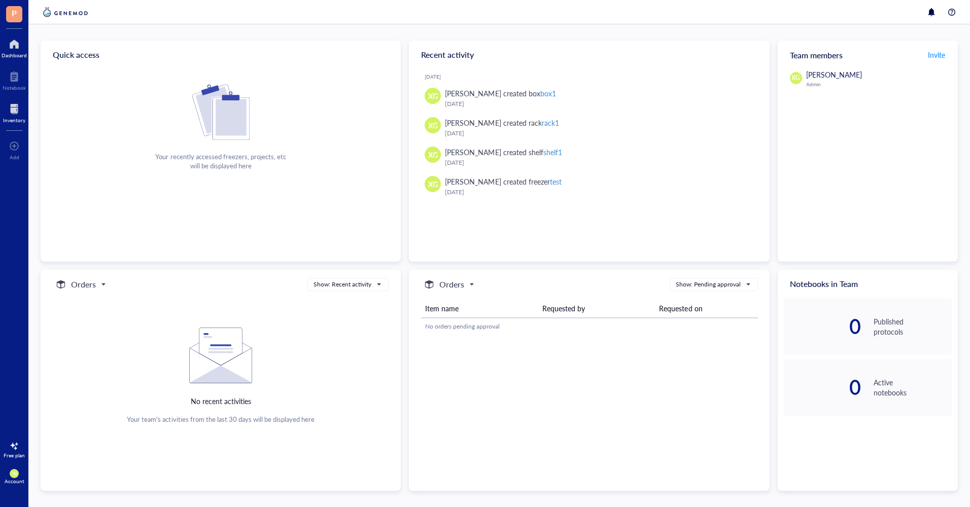
click at [17, 121] on div "Inventory" at bounding box center [14, 120] width 22 height 6
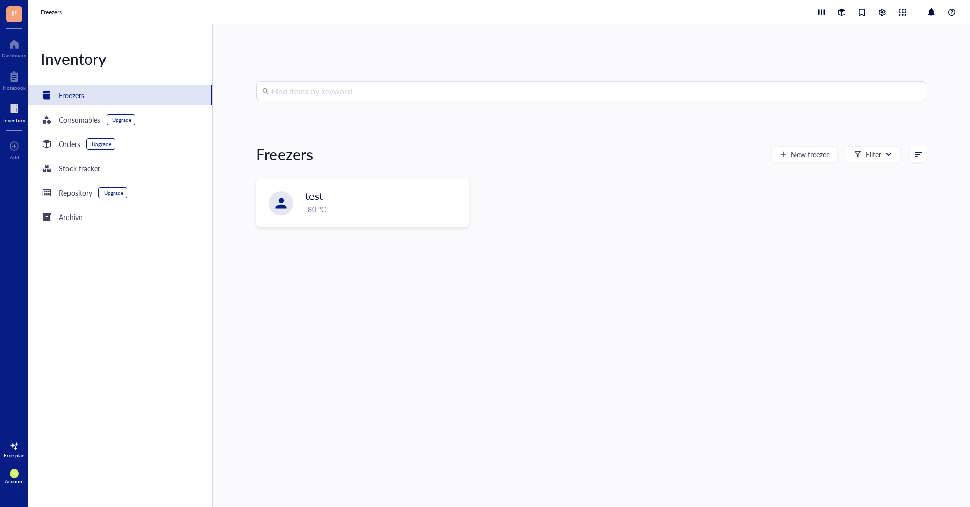
click at [9, 14] on span "P" at bounding box center [14, 14] width 16 height 16
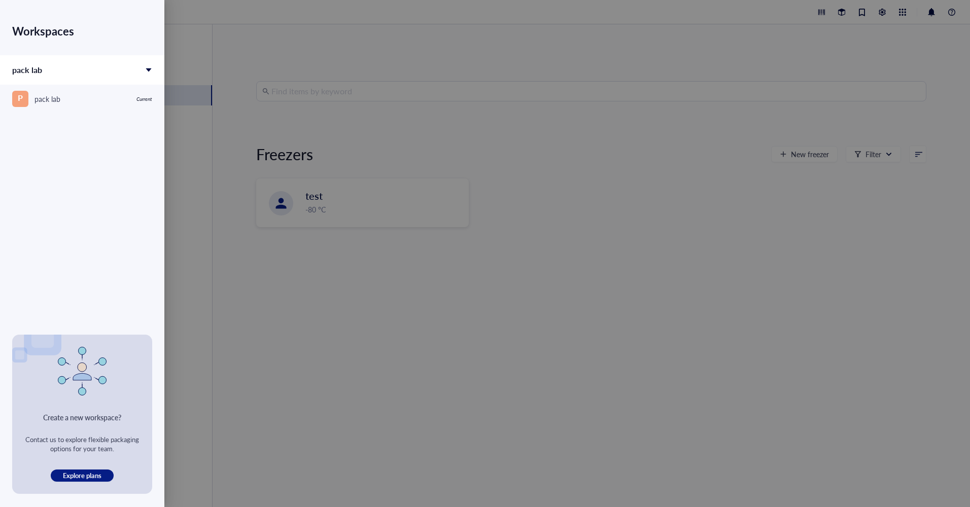
click at [39, 77] on div "pack lab" at bounding box center [82, 69] width 164 height 29
click at [44, 89] on div "Workspaces pack lab" at bounding box center [82, 167] width 164 height 335
click at [46, 82] on div "pack lab" at bounding box center [82, 69] width 164 height 29
click at [84, 100] on div "P pack lab" at bounding box center [71, 99] width 118 height 16
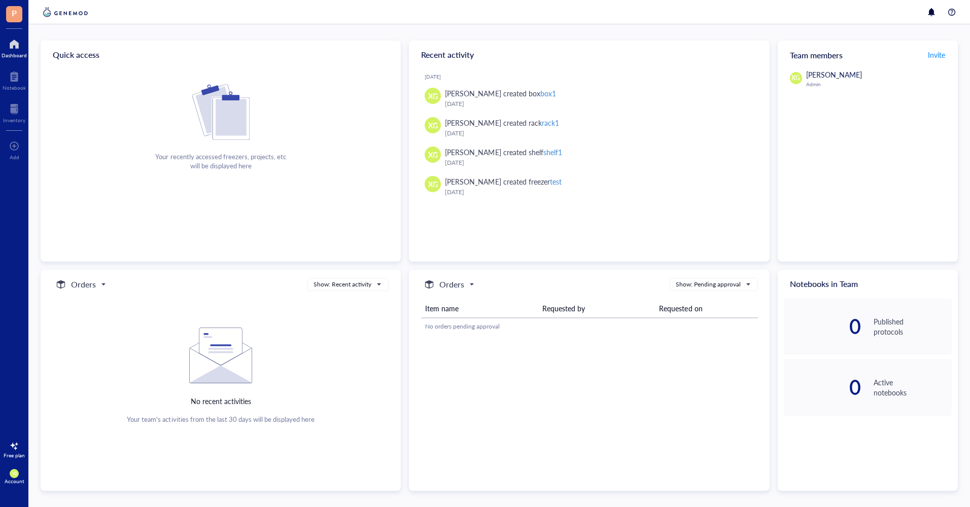
click at [9, 55] on div "Dashboard" at bounding box center [14, 55] width 25 height 6
click at [18, 471] on span "XG" at bounding box center [14, 473] width 9 height 9
click at [15, 453] on div at bounding box center [14, 446] width 16 height 16
click at [97, 454] on span "See plans" at bounding box center [95, 453] width 27 height 9
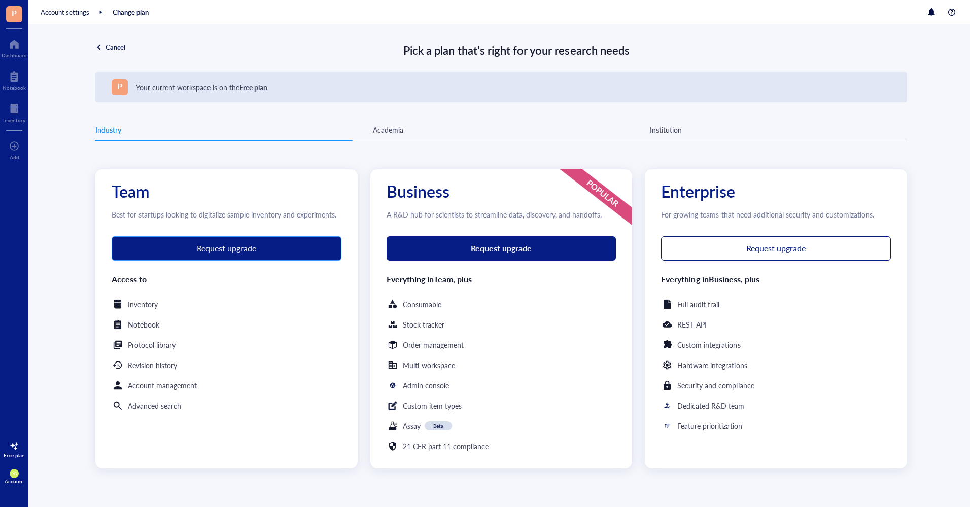
click at [166, 248] on div "Request upgrade" at bounding box center [226, 248] width 217 height 9
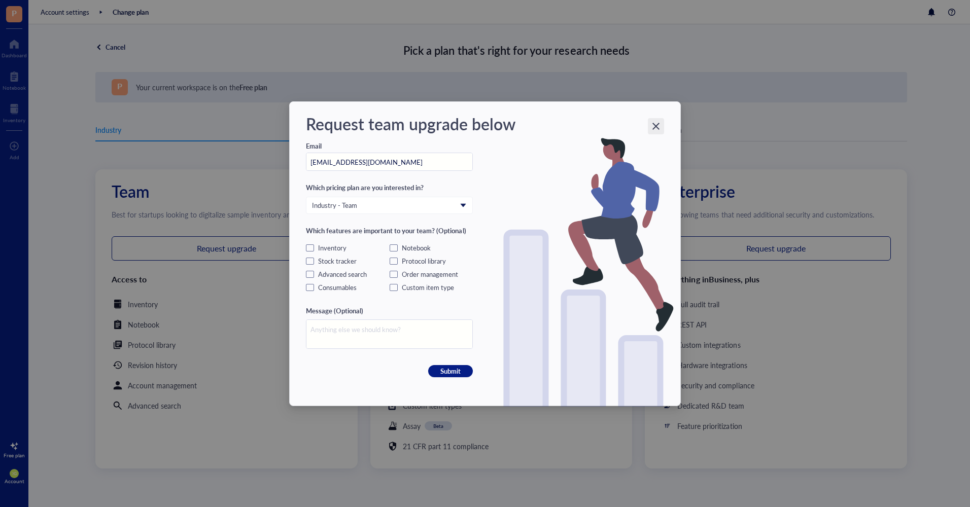
click at [658, 123] on icon "Close" at bounding box center [655, 126] width 7 height 7
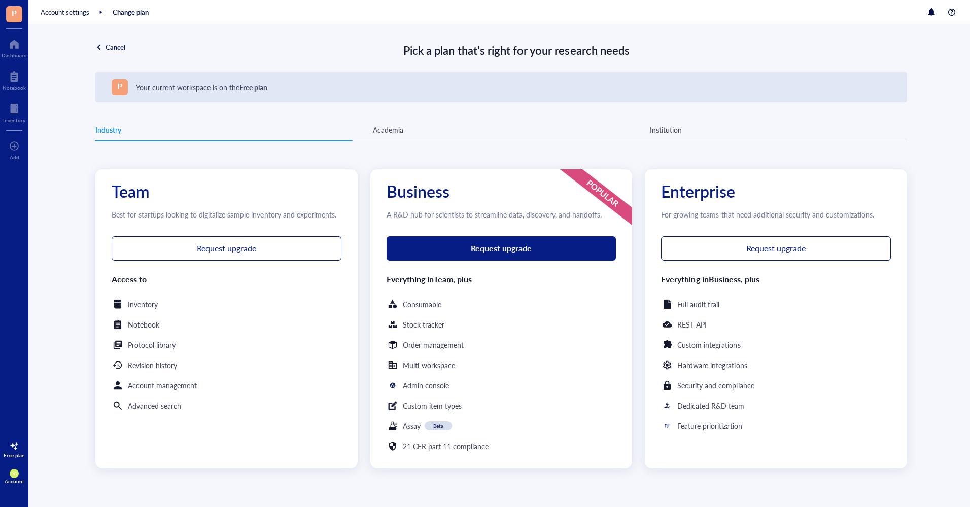
click at [14, 478] on div "Account" at bounding box center [15, 481] width 20 height 6
click at [80, 477] on link "Contact us" at bounding box center [68, 475] width 58 height 18
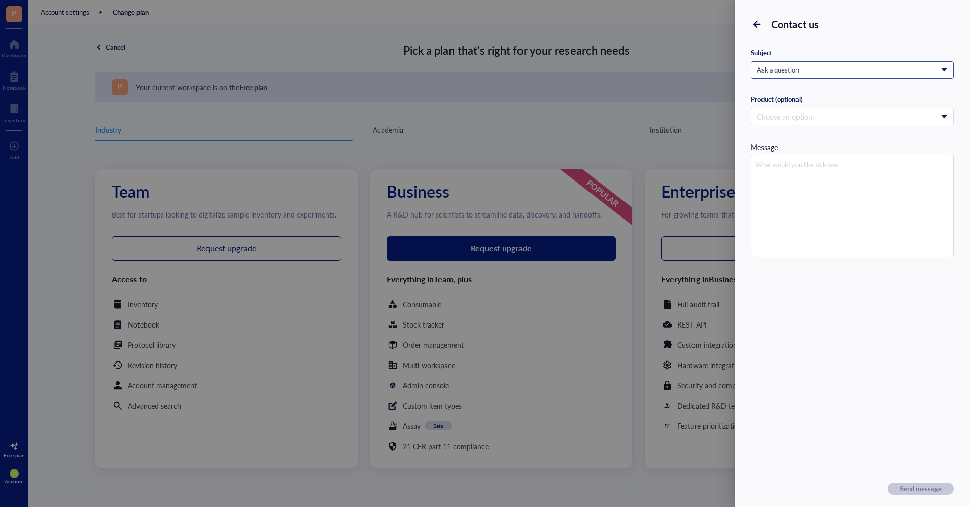
click at [823, 71] on span "Ask a question" at bounding box center [851, 69] width 189 height 9
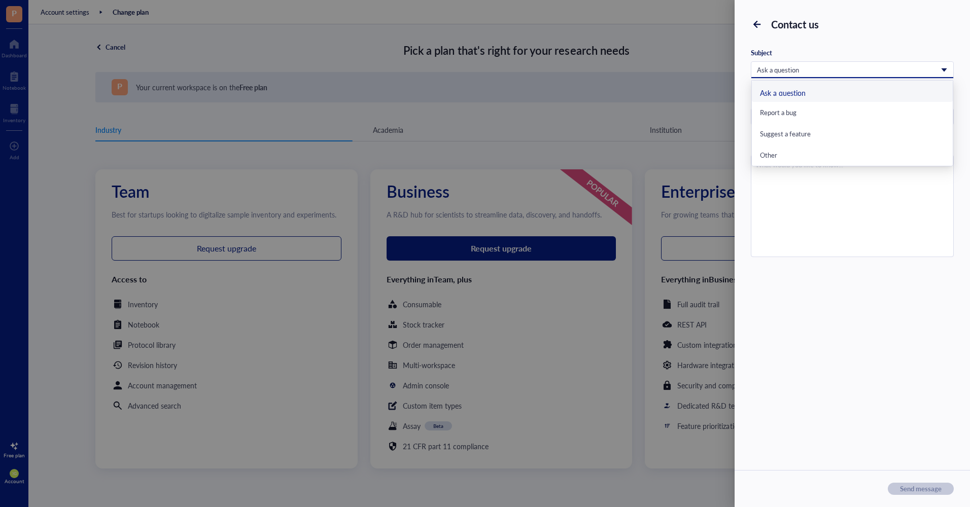
click at [823, 71] on span "Ask a question" at bounding box center [851, 69] width 189 height 9
click at [811, 119] on input "search" at bounding box center [848, 116] width 182 height 15
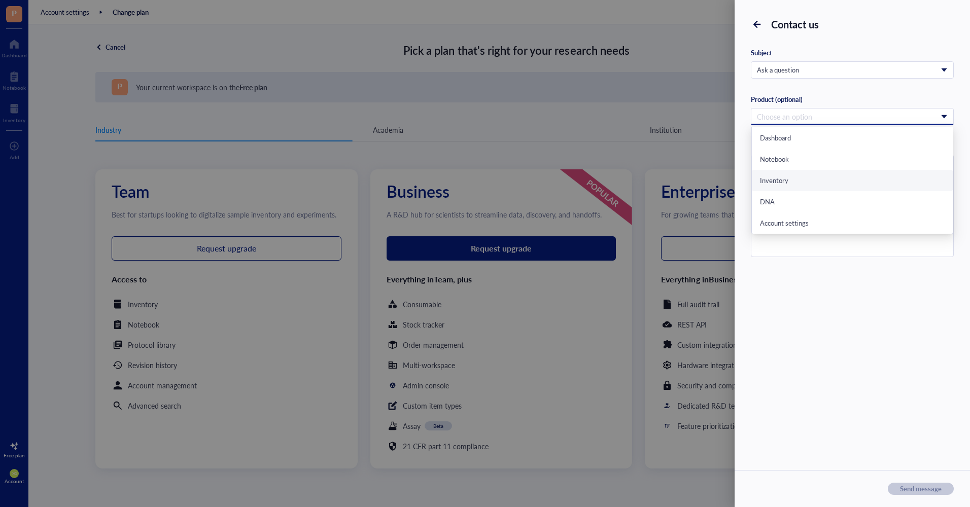
click at [809, 184] on div "Inventory" at bounding box center [852, 180] width 185 height 9
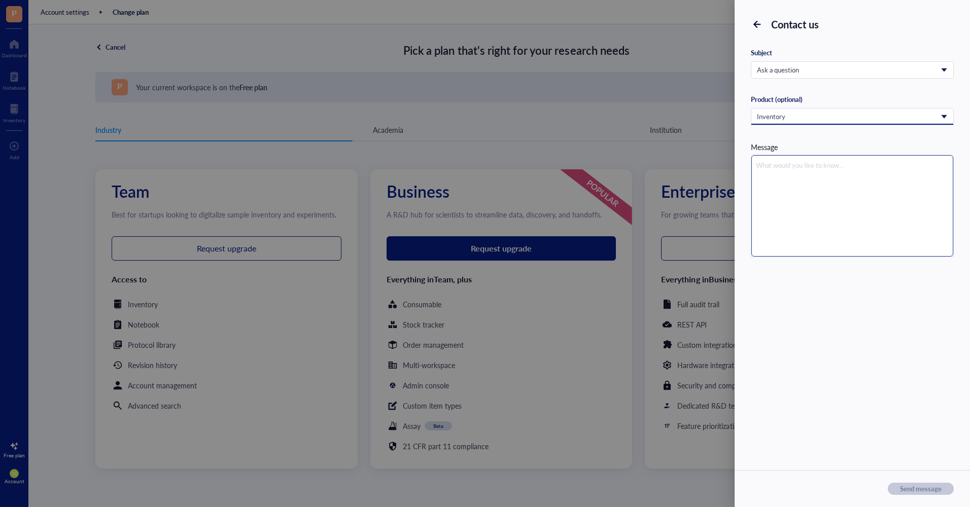
click at [809, 184] on textarea at bounding box center [852, 205] width 202 height 101
type textarea "W"
type textarea "Wh"
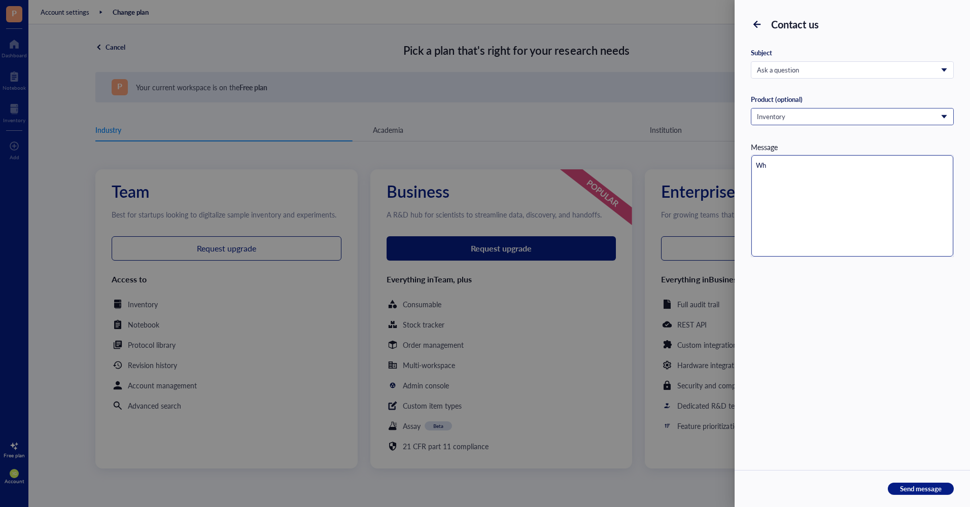
type textarea "Wha"
type textarea "What"
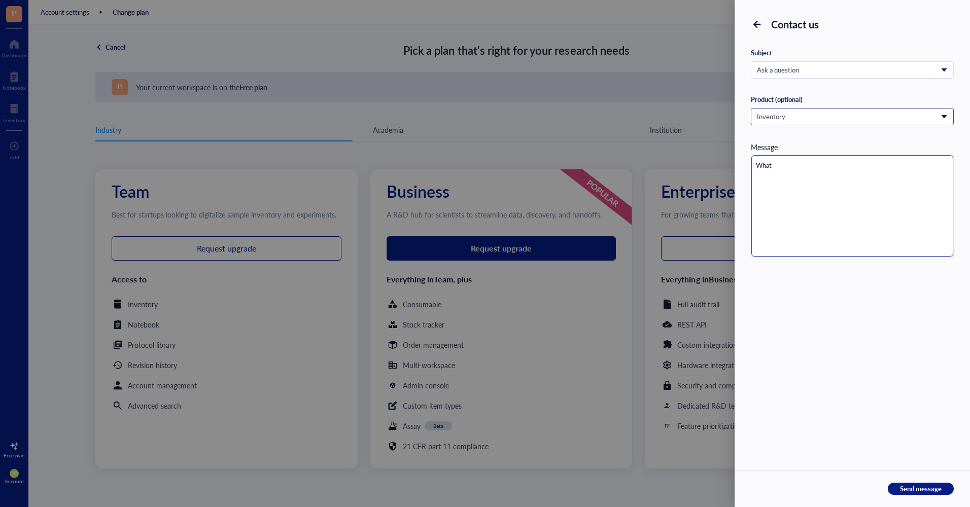
type textarea "What"
type textarea "Wha"
type textarea "Wh"
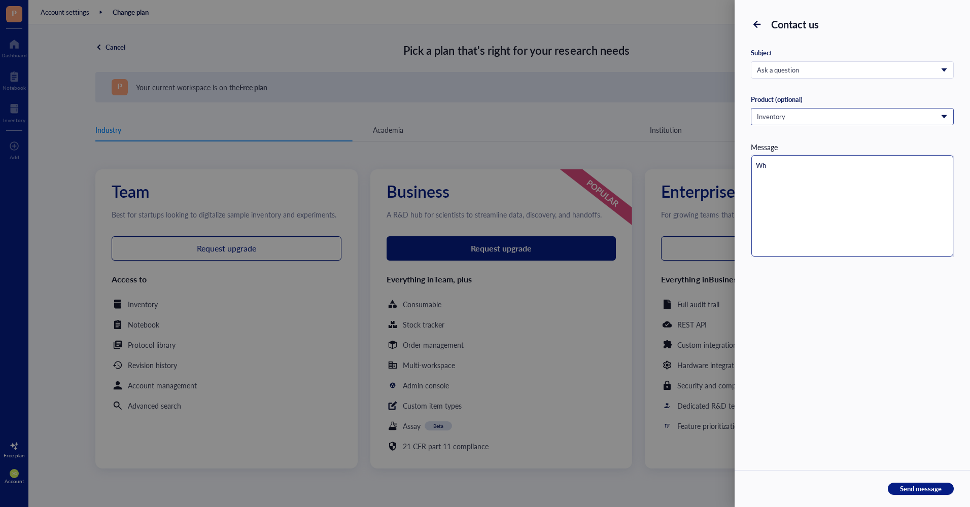
type textarea "W"
type textarea "We"
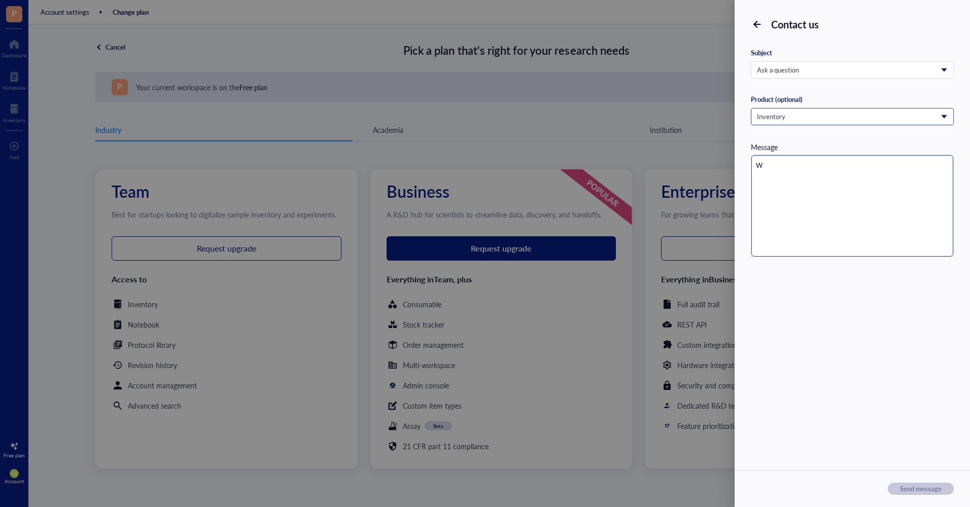
type textarea "We"
type textarea "We a"
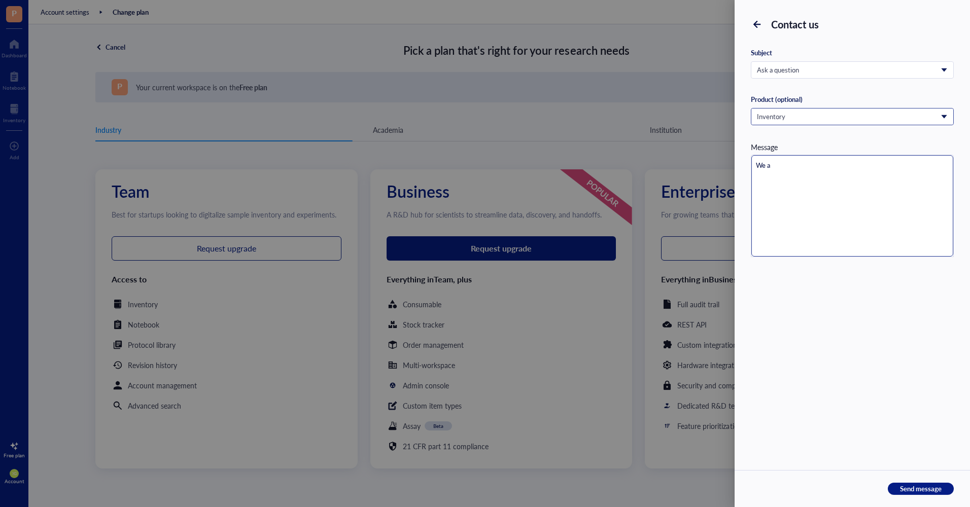
type textarea "We ar"
type textarea "We are"
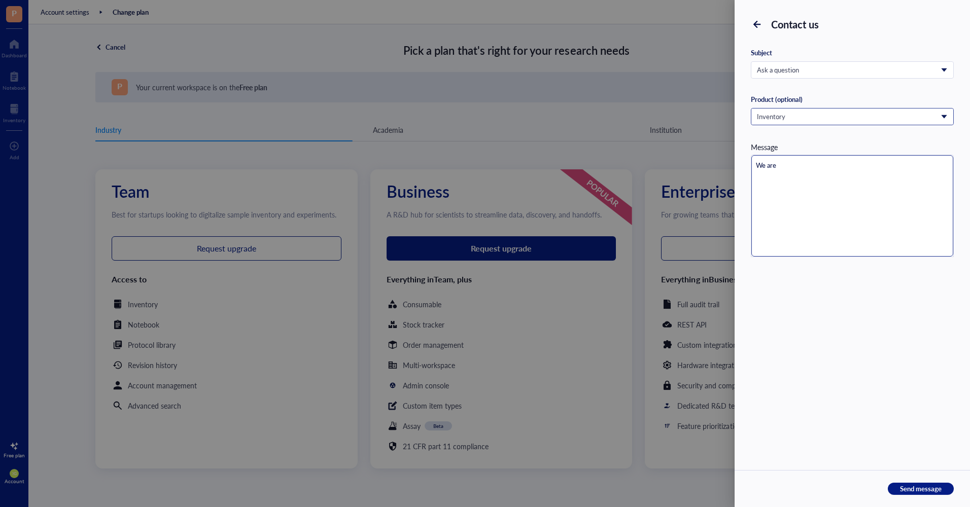
type textarea "We are"
type textarea "We are i"
type textarea "We are in"
type textarea "We are int"
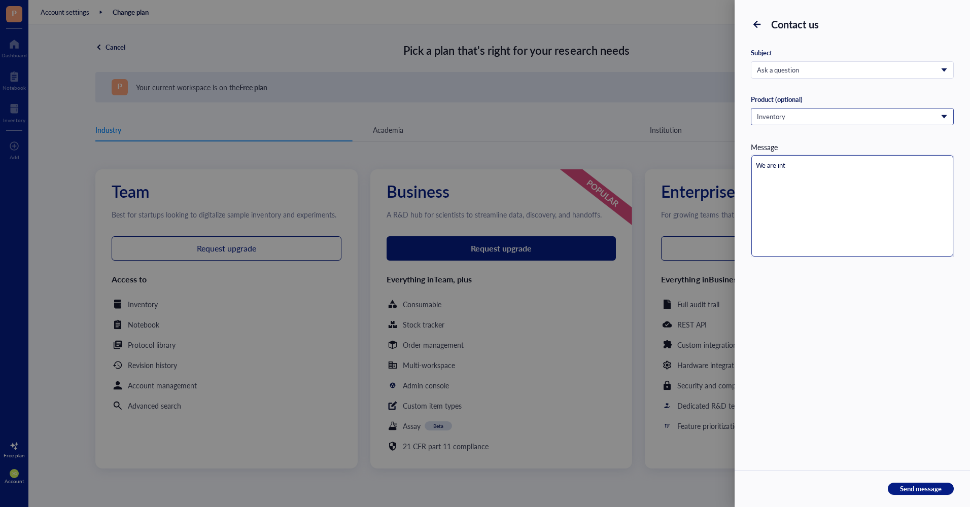
type textarea "We are inte"
type textarea "We are inter"
type textarea "We are intere"
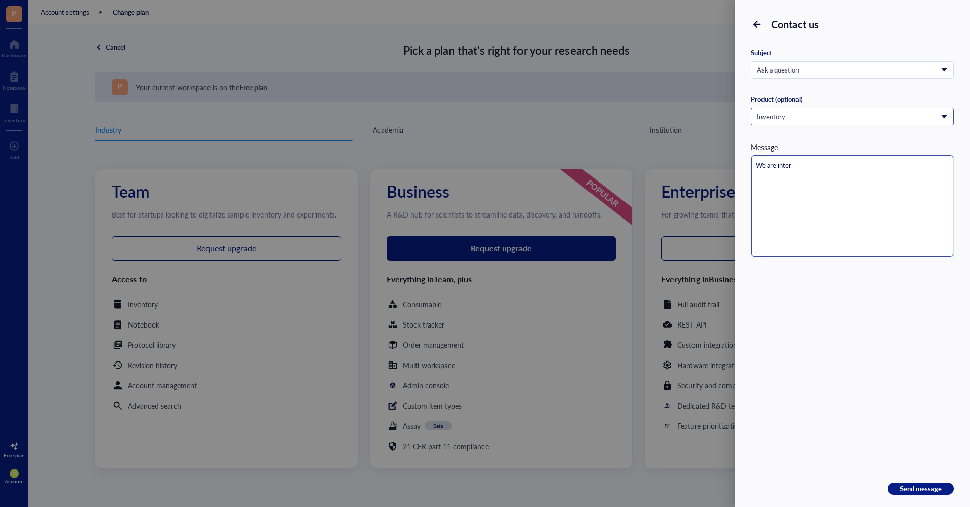
type textarea "We are intere"
type textarea "We are interes"
type textarea "We are interest"
type textarea "We are intereste"
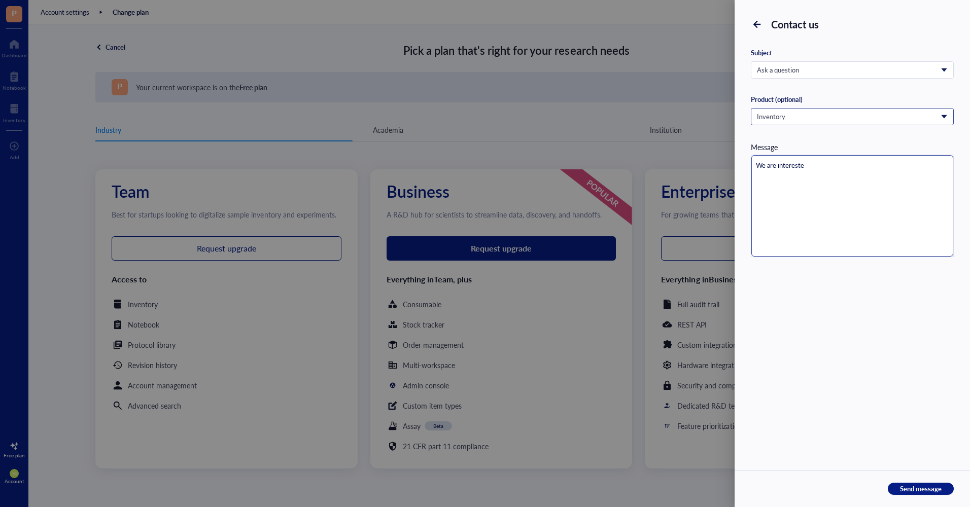
type textarea "We are interested"
type textarea "We are interested i"
type textarea "We are interested in"
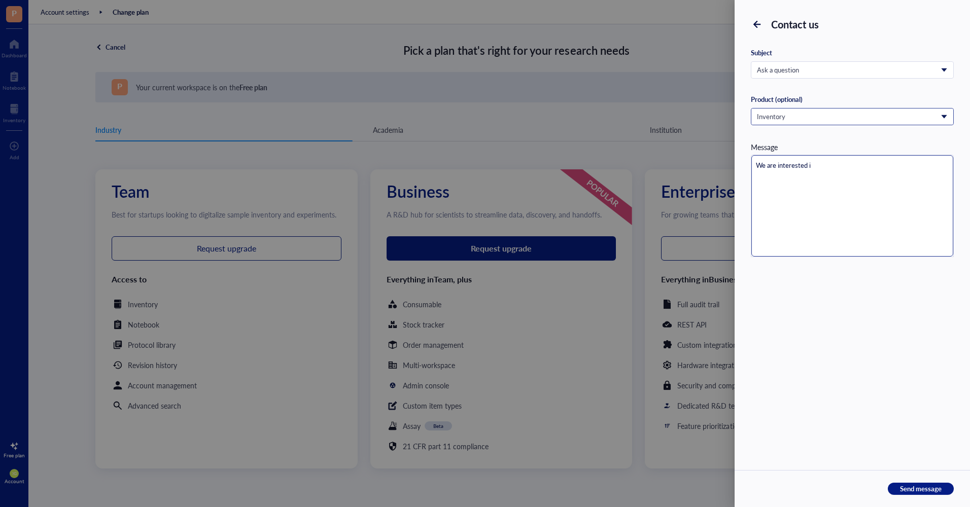
type textarea "We are interested in"
type textarea "We are interested in u"
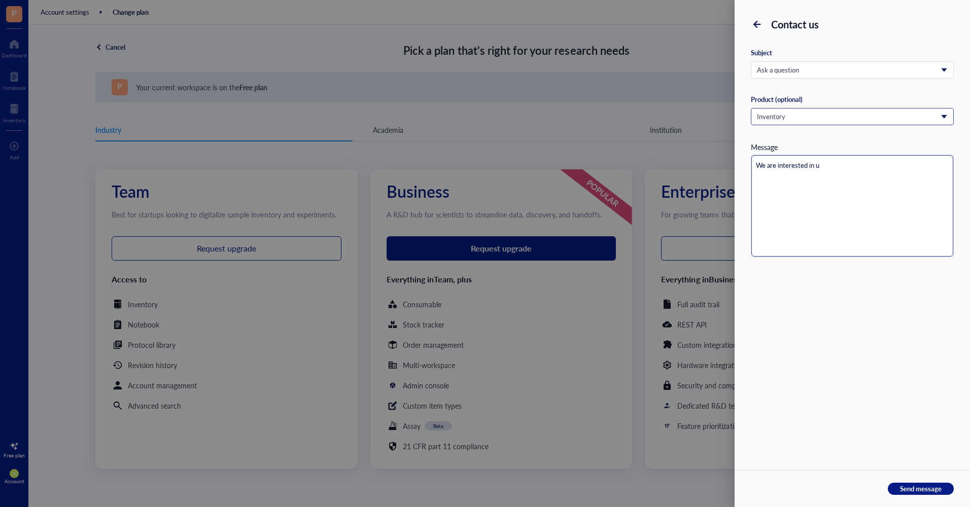
type textarea "We are interested in us"
type textarea "We are interested in usi"
type textarea "We are interested in usin"
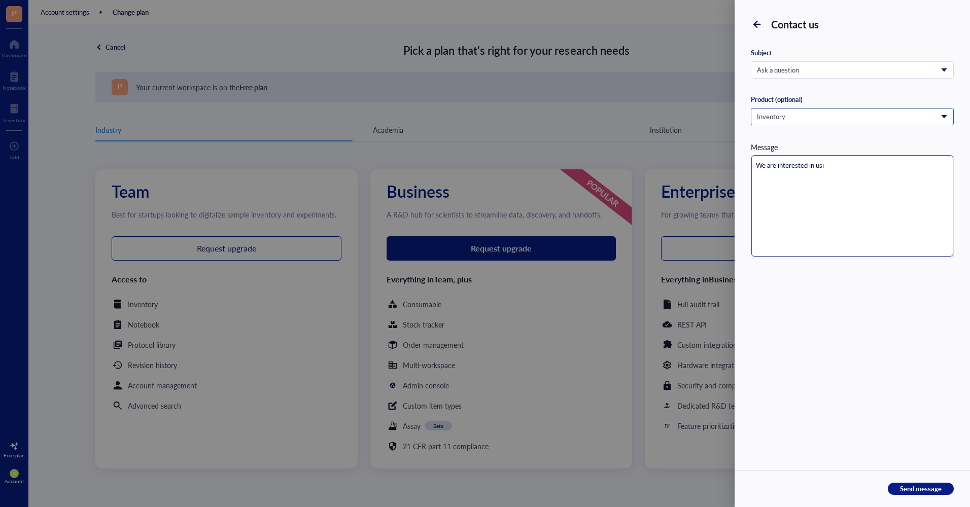
type textarea "We are interested in usin"
type textarea "We are interested in using"
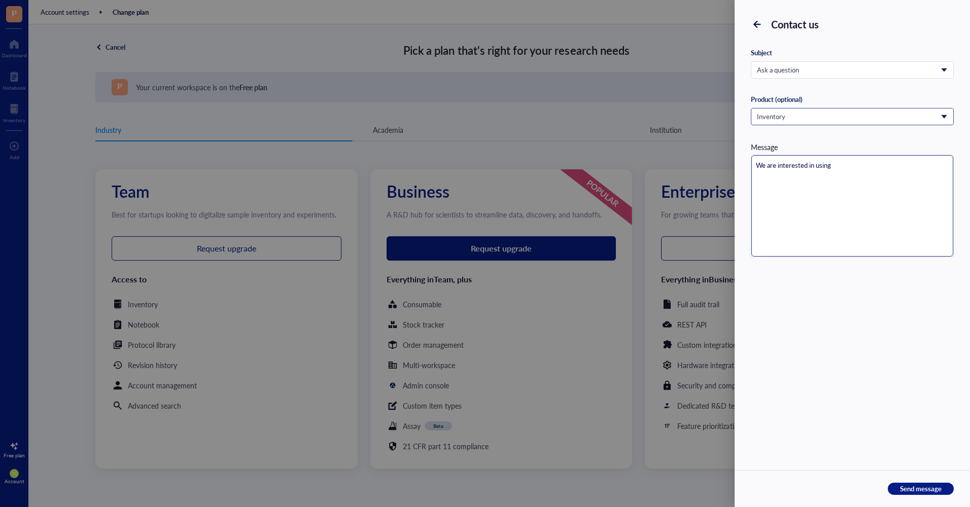
type textarea "We are interested in using t"
type textarea "We are interested in using th"
type textarea "We are interested in using thi"
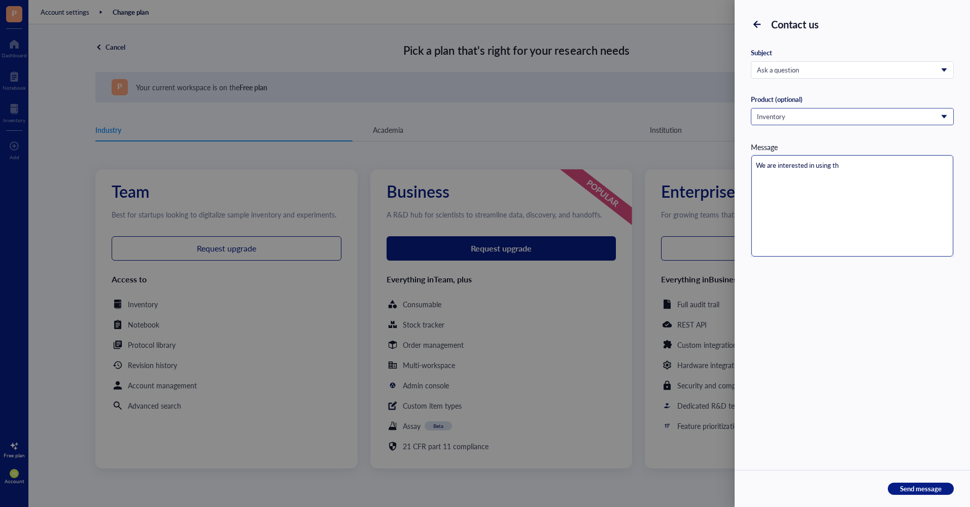
type textarea "We are interested in using thi"
type textarea "We are interested in using this"
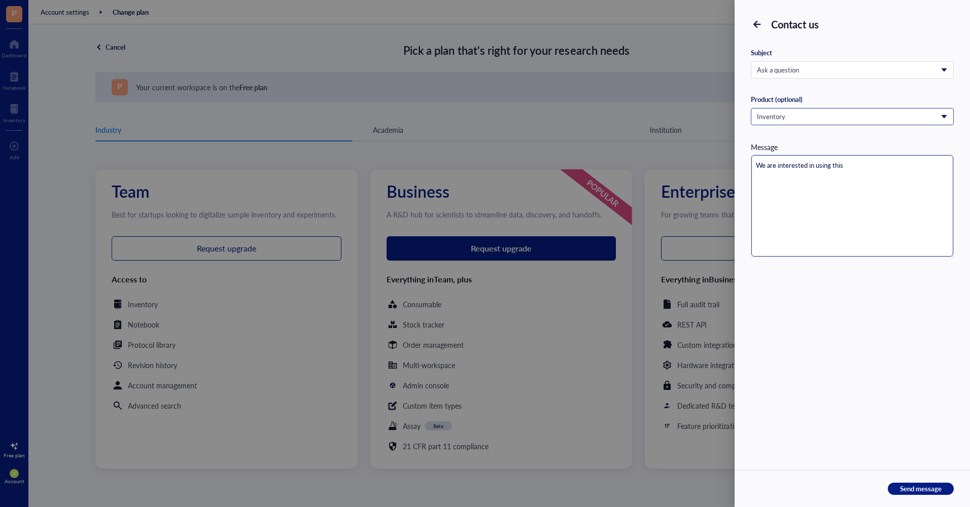
type textarea "We are interested in using this p"
type textarea "We are interested in using this pr"
type textarea "We are interested in using this pro"
type textarea "We are interested in using this prod"
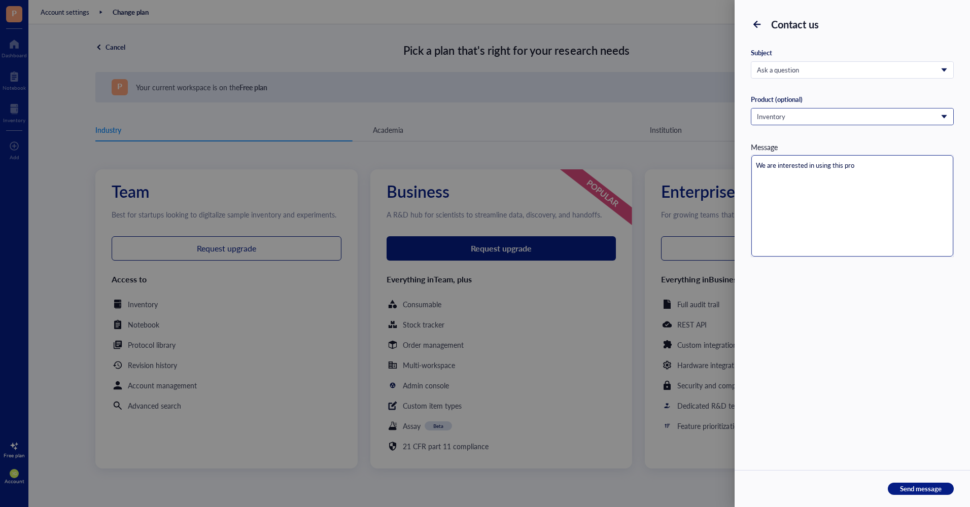
type textarea "We are interested in using this prod"
type textarea "We are interested in using this produ"
type textarea "We are interested in using this produc"
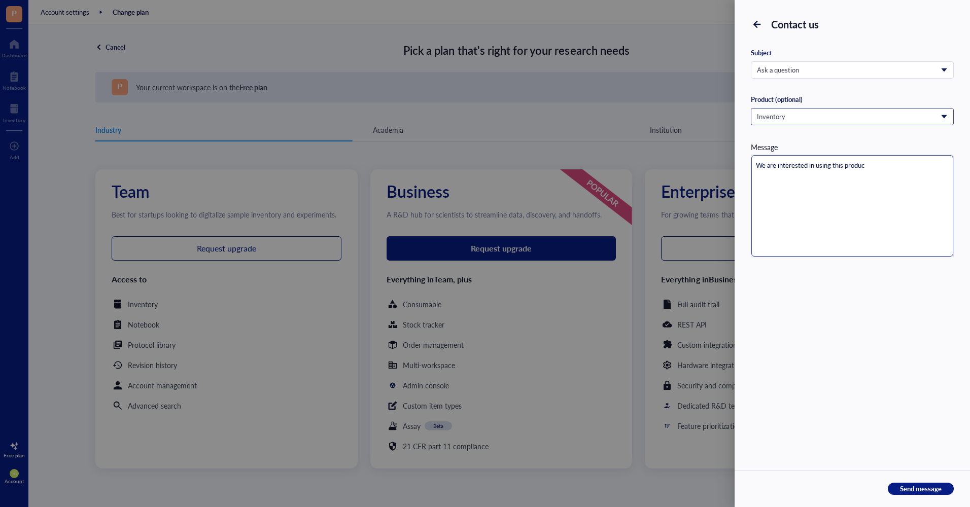
type textarea "We are interested in using this product"
type textarea "We are interested in using this product t"
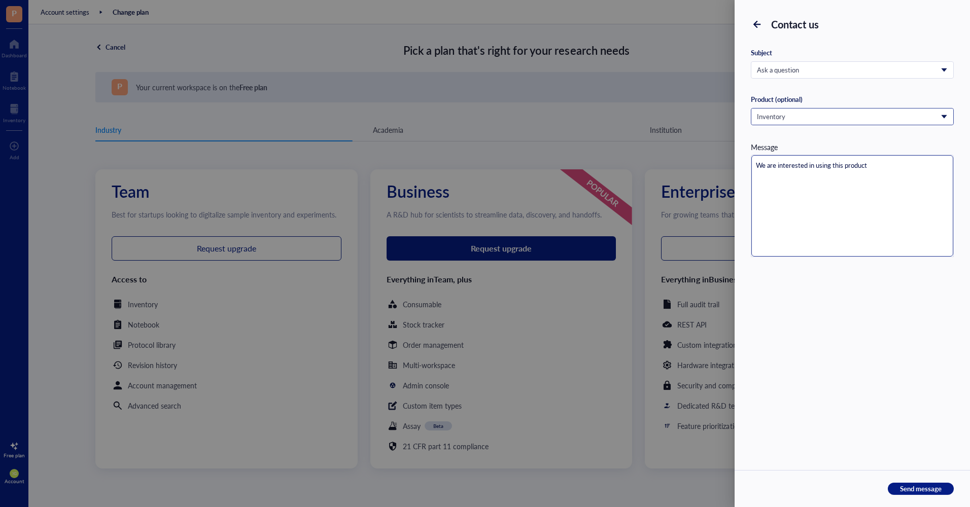
type textarea "We are interested in using this product t"
type textarea "We are interested in using this product to"
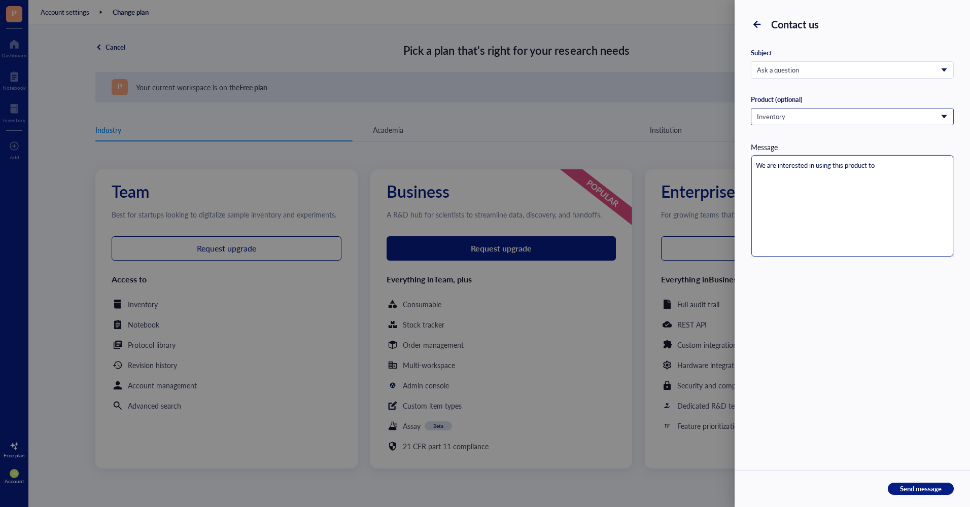
type textarea "We are interested in using this product to t"
type textarea "We are interested in using this product to ta"
type textarea "We are interested in using this product to t"
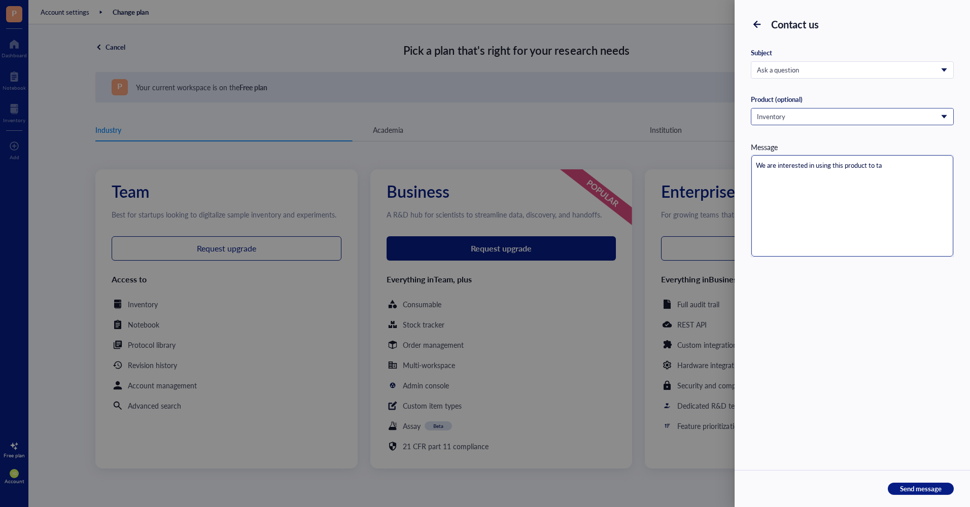
type textarea "We are interested in using this product to t"
type textarea "We are interested in using this product to"
type textarea "We are interested in using this product to m"
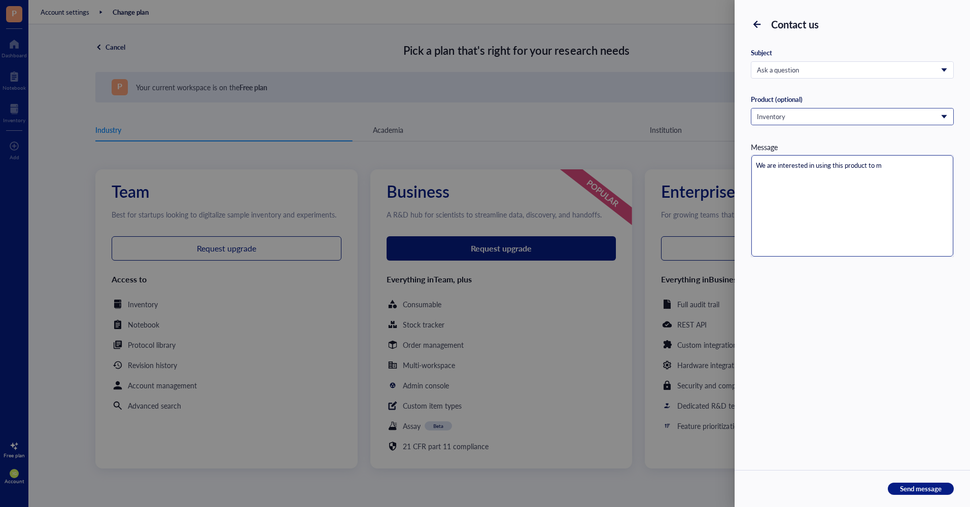
type textarea "We are interested in using this product to ma"
type textarea "We are interested in using this product to man"
type textarea "We are interested in using this product to mana"
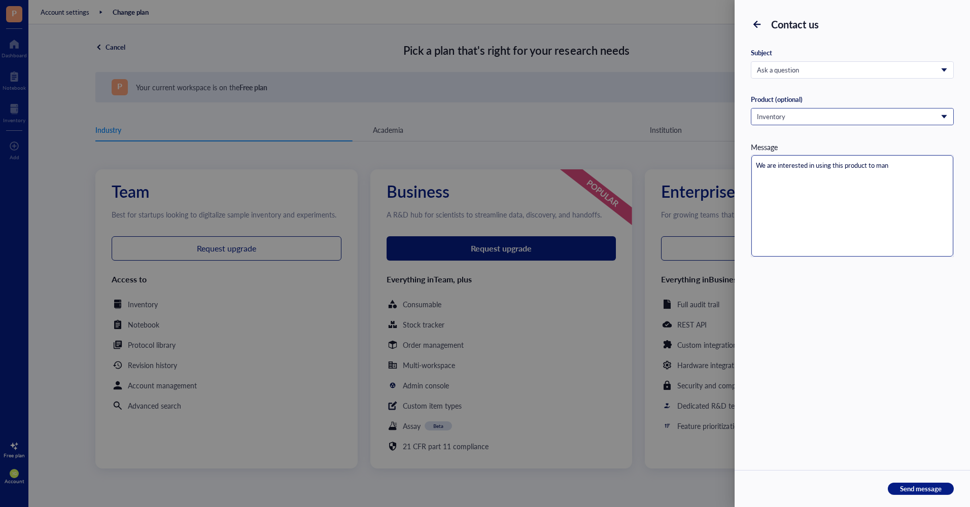
type textarea "We are interested in using this product to mana"
type textarea "We are interested in using this product to manag"
type textarea "We are interested in using this product to manage"
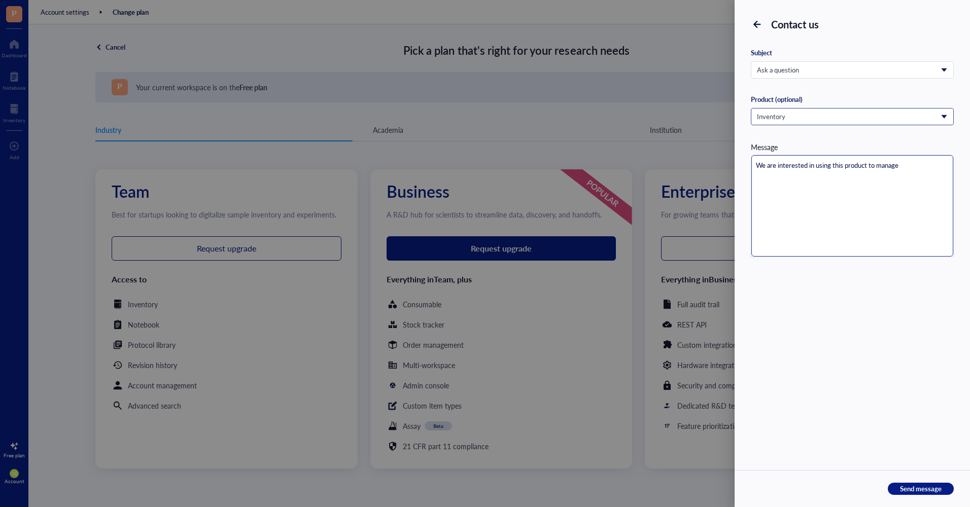
type textarea "We are interested in using this product to manage"
type textarea "We are interested in using this product to manage s"
type textarea "We are interested in using this product to manage sa"
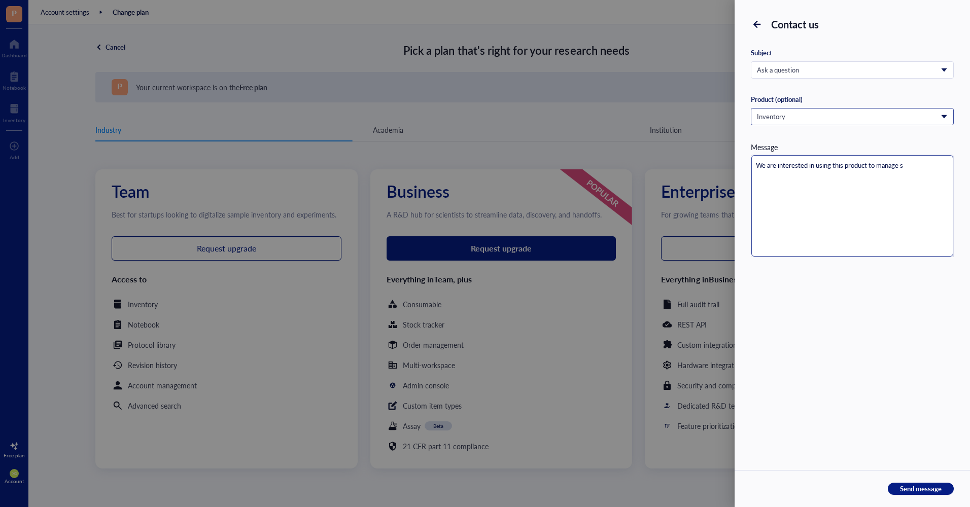
type textarea "We are interested in using this product to manage sa"
type textarea "We are interested in using this product to manage [PERSON_NAME]"
type textarea "We are interested in using this product to manage samp"
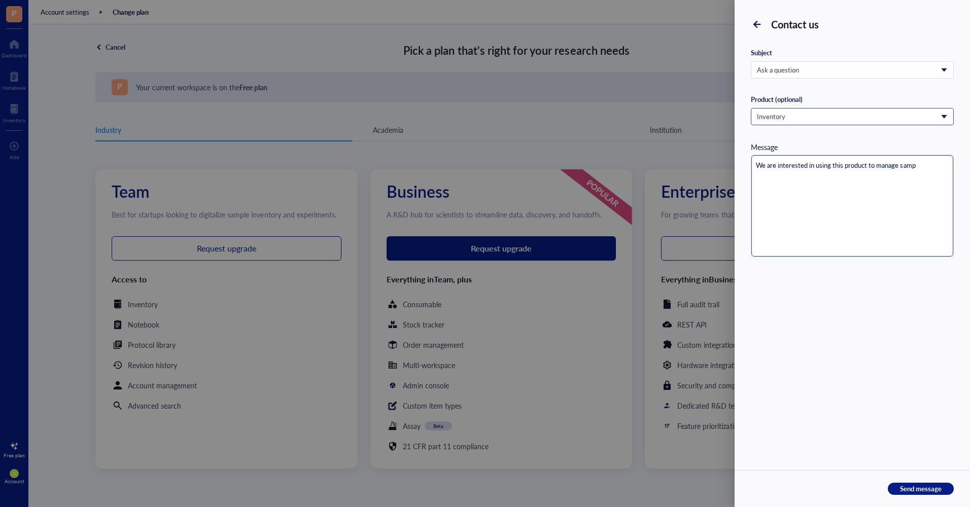
type textarea "We are interested in using this product to manage sampl"
type textarea "We are interested in using this product to manage sample"
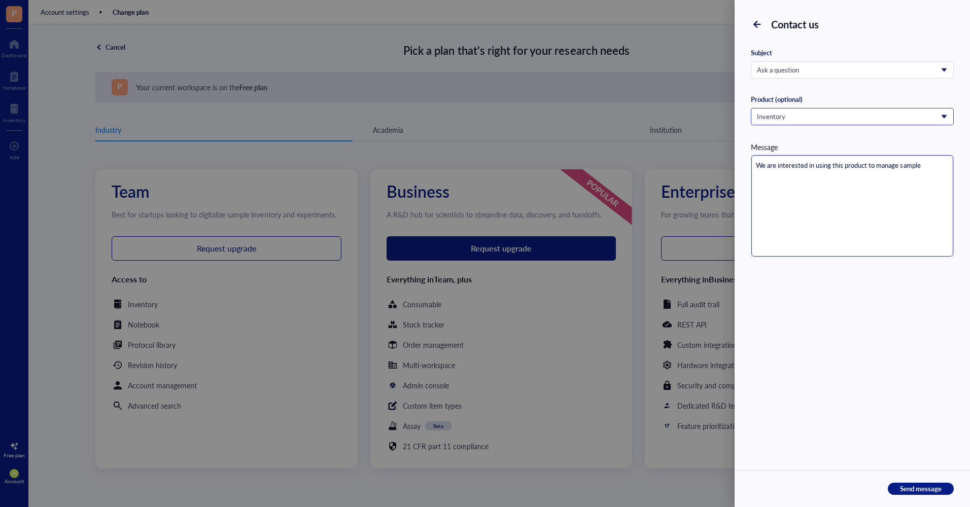
type textarea "We are interested in using this product to manage sample"
type textarea "We are interested in using this product to manage sample s"
type textarea "We are interested in using this product to manage sample st"
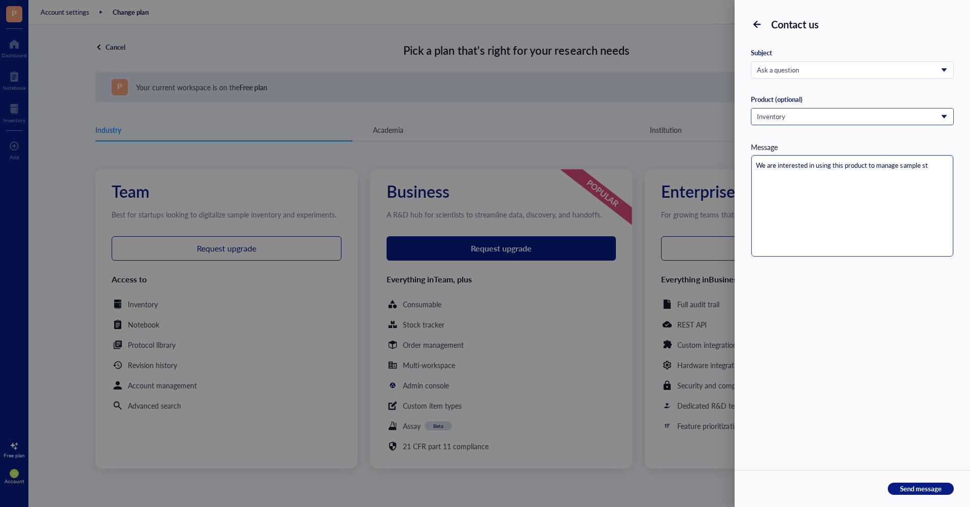
type textarea "We are interested in using this product to manage sample sto"
type textarea "We are interested in using this product to manage sample stor"
type textarea "We are interested in using this product to manage sample stora"
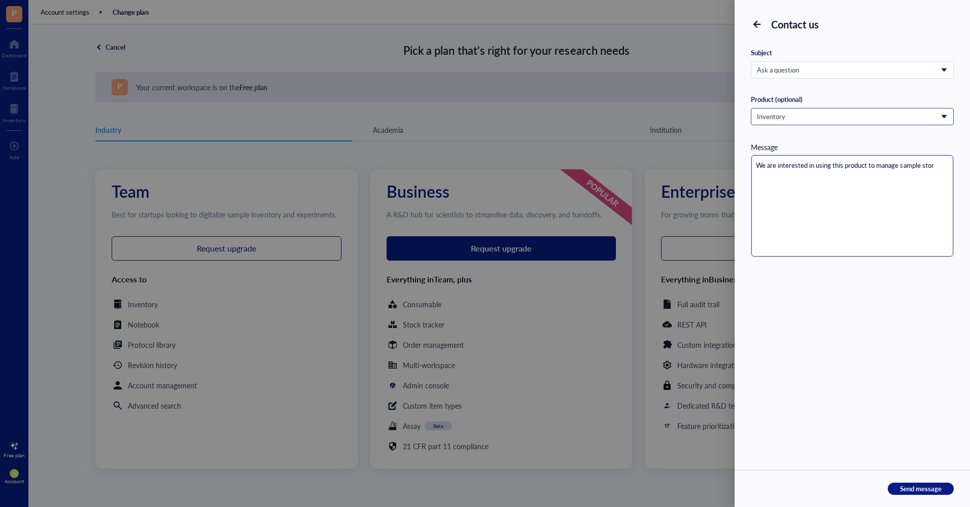
type textarea "We are interested in using this product to manage sample stora"
type textarea "We are interested in using this product to manage sample storag"
type textarea "We are interested in using this product to manage sample storage"
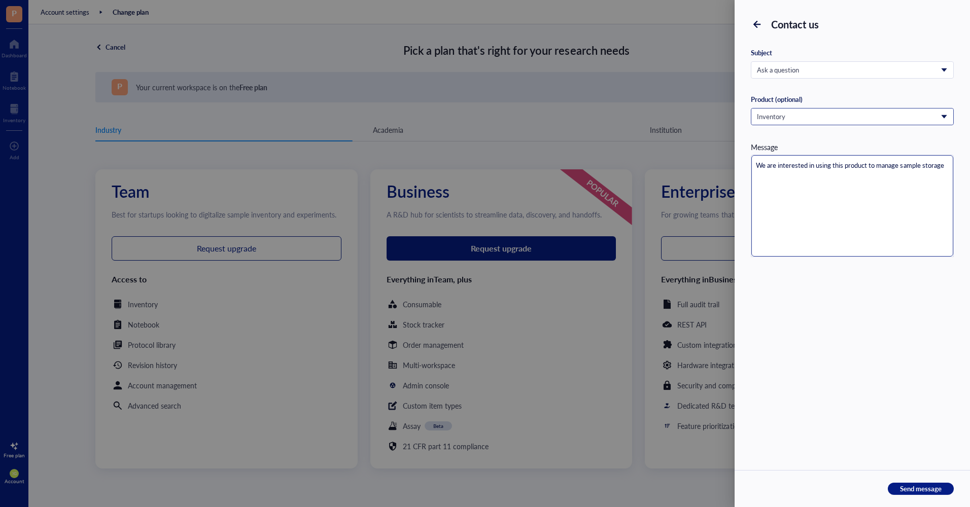
type textarea "We are interested in using this product to manage sample storage"
type textarea "We are interested in using this product to manage sample storage i"
type textarea "We are interested in using this product to manage sample storage in"
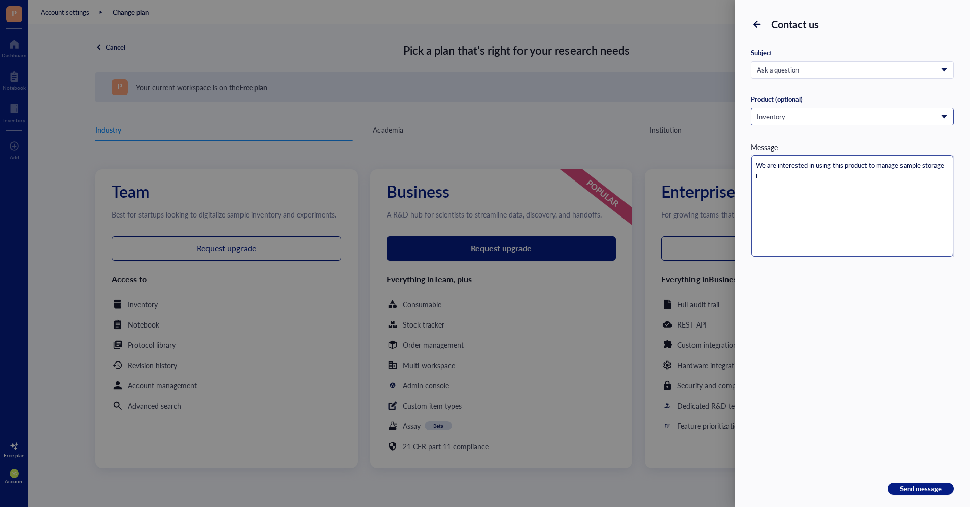
type textarea "We are interested in using this product to manage sample storage in"
type textarea "We are interested in using this product to manage sample storage in f"
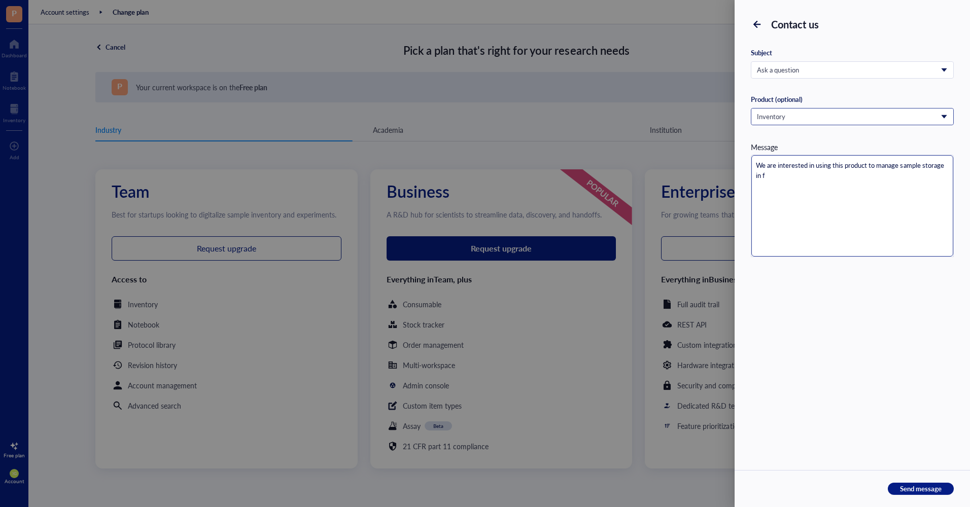
type textarea "We are interested in using this product to manage sample storage in fr"
type textarea "We are interested in using this product to manage sample storage in fre"
type textarea "We are interested in using this product to manage sample storage in free"
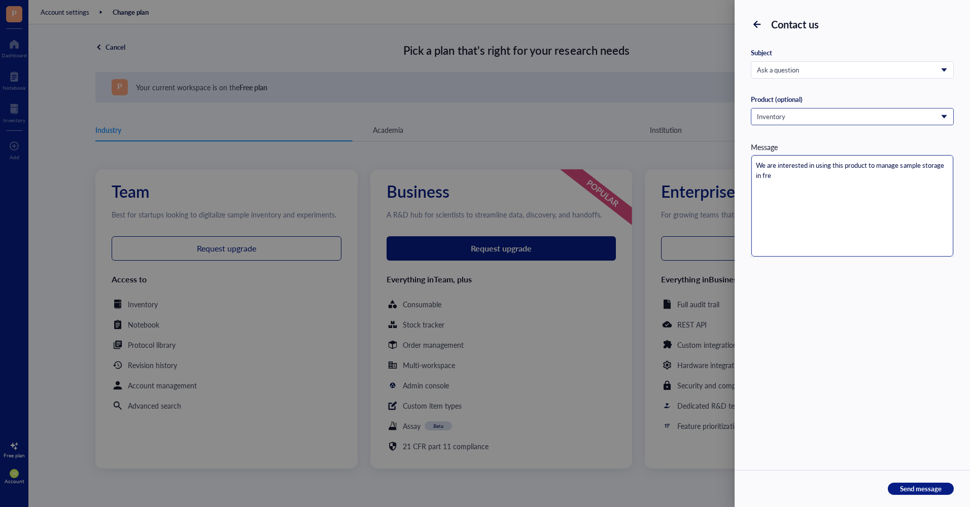
type textarea "We are interested in using this product to manage sample storage in free"
type textarea "We are interested in using this product to manage sample storage in fre"
type textarea "We are interested in using this product to manage sample storage in fr"
type textarea "We are interested in using this product to manage sample storage in f"
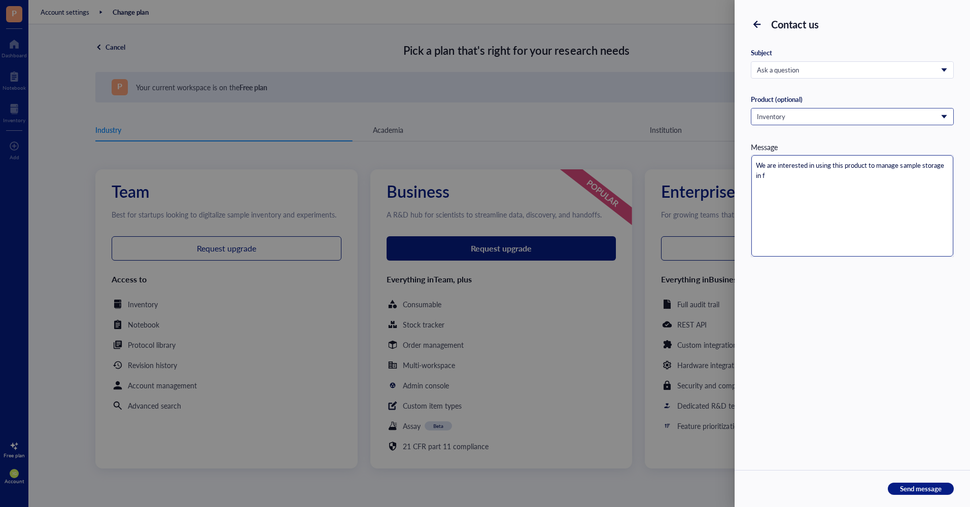
type textarea "We are interested in using this product to manage sample storage in"
type textarea "We are interested in using this product to manage sample storage i"
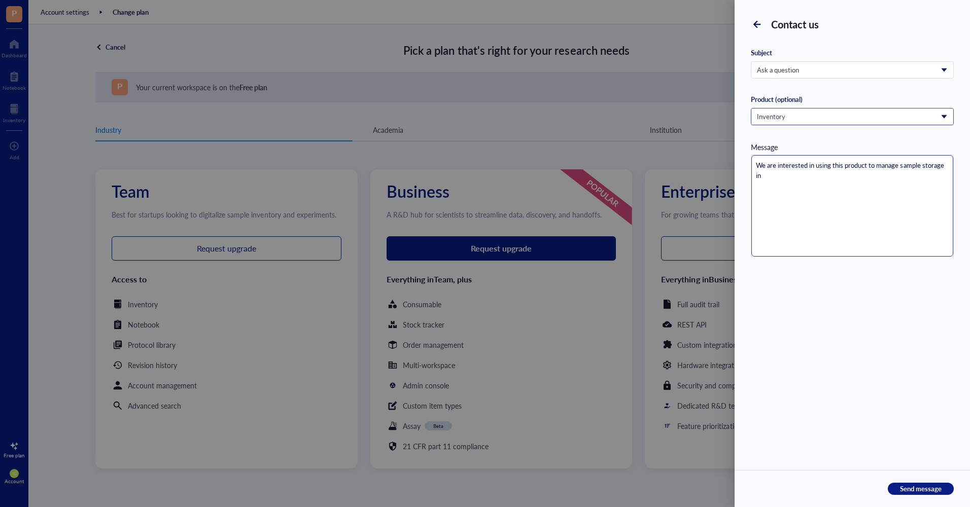
type textarea "We are interested in using this product to manage sample storage i"
type textarea "We are interested in using this product to manage sample storage"
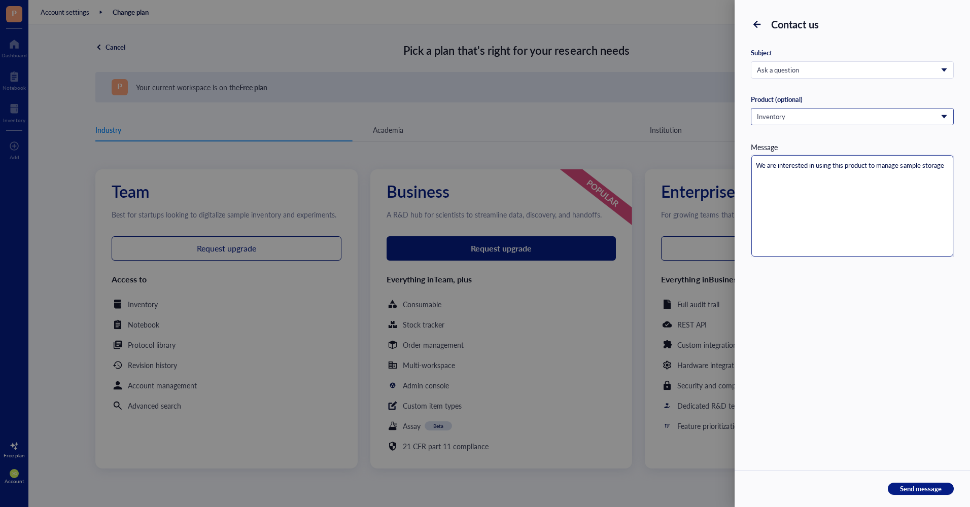
type textarea "We are interested in using this product to manage fsample storage"
type textarea "We are interested in using this product to manage frsample storage"
type textarea "We are interested in using this product to manage fresample storage"
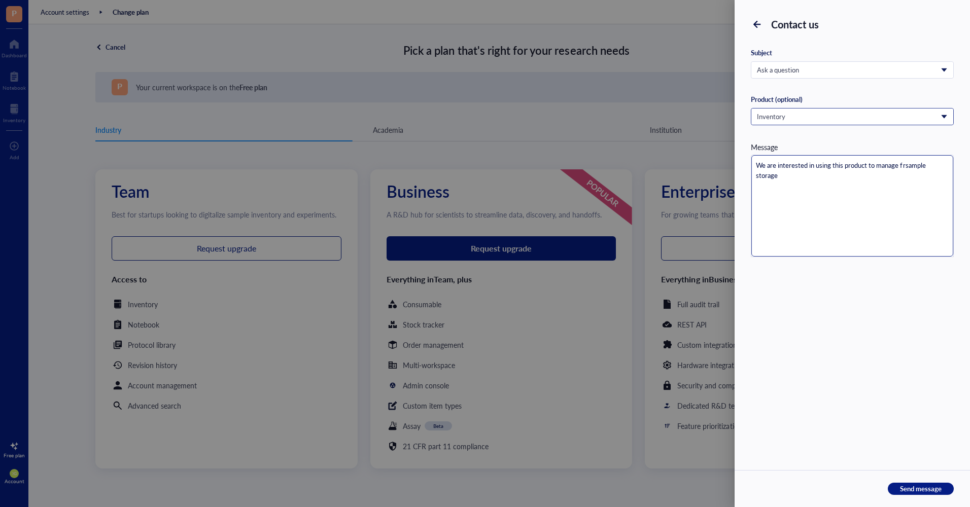
type textarea "We are interested in using this product to manage fresample storage"
type textarea "We are interested in using this product to manage freesample storage"
type textarea "We are interested in using this product to manage freezsample storage"
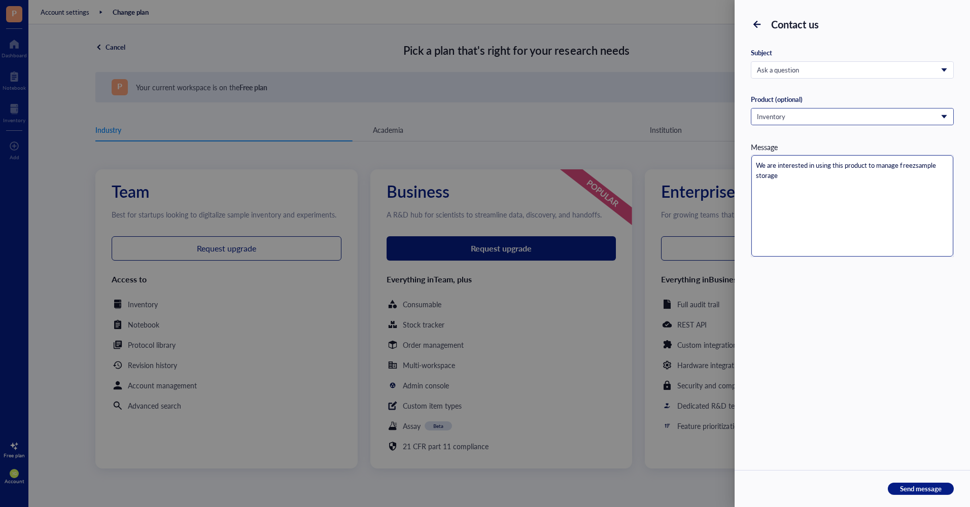
type textarea "We are interested in using this product to manage freezesample storage"
type textarea "We are interested in using this product to manage freezersample storage"
type textarea "We are interested in using this product to manage freezer sample storage"
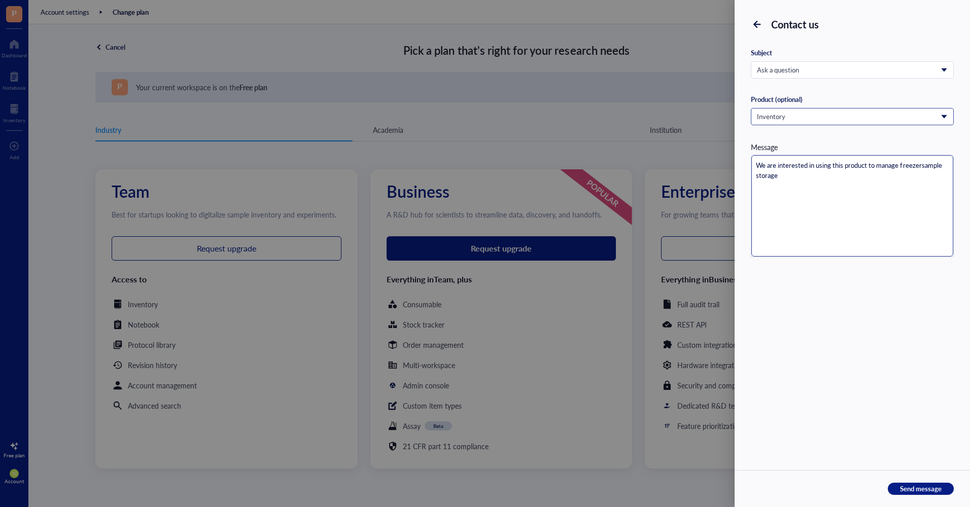
type textarea "We are interested in using this product to manage freezer sample storage"
type textarea "We are interested in using this product to manage freezer sample storage."
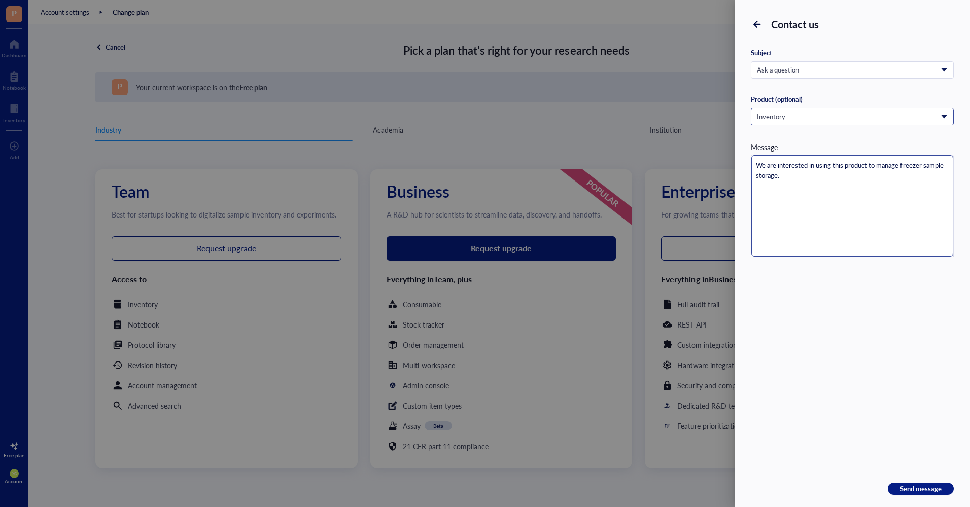
type textarea "We are interested in using this product to manage freezer sample storage. C"
type textarea "We are interested in using this product to manage freezer sample storage. Ca"
type textarea "We are interested in using this product to manage freezer sample storage. Can"
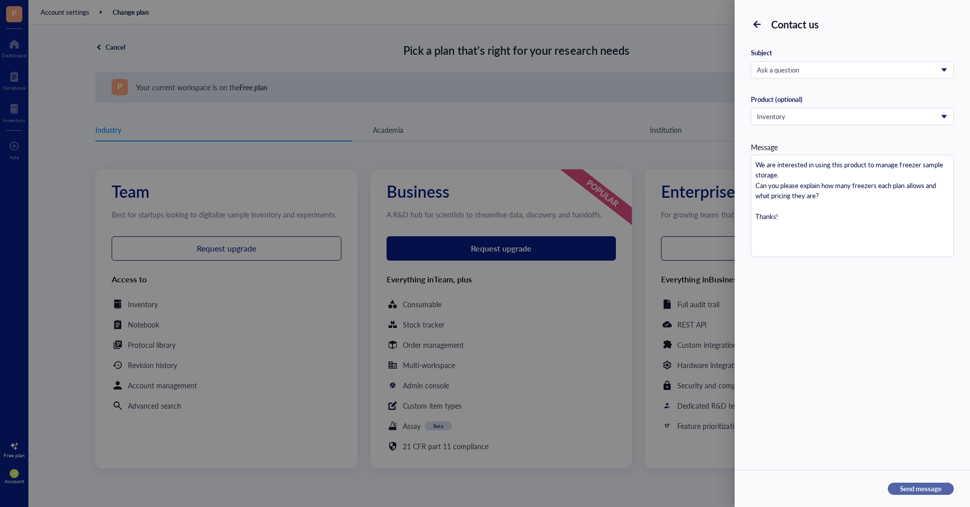
click at [905, 485] on span "Send message" at bounding box center [921, 488] width 42 height 9
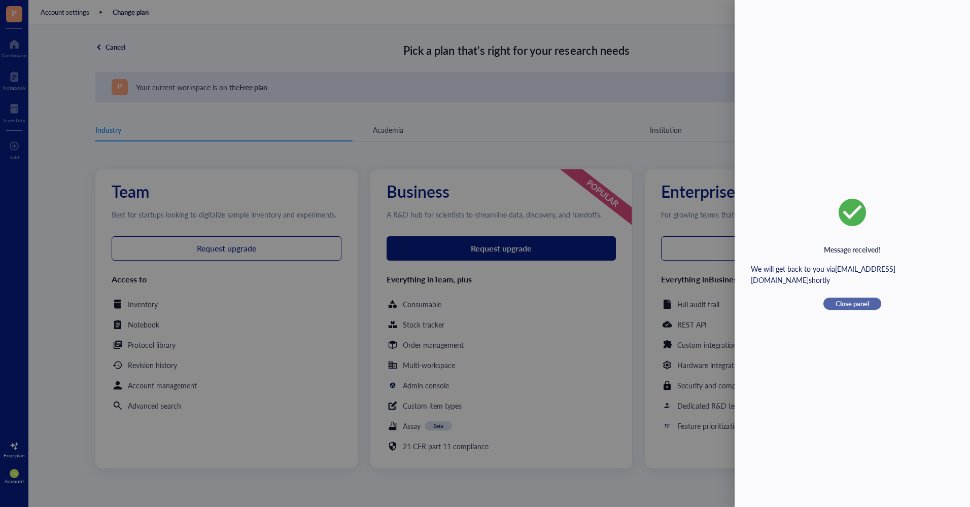
click at [848, 305] on span "Close panel" at bounding box center [851, 303] width 33 height 9
